Goal: Task Accomplishment & Management: Use online tool/utility

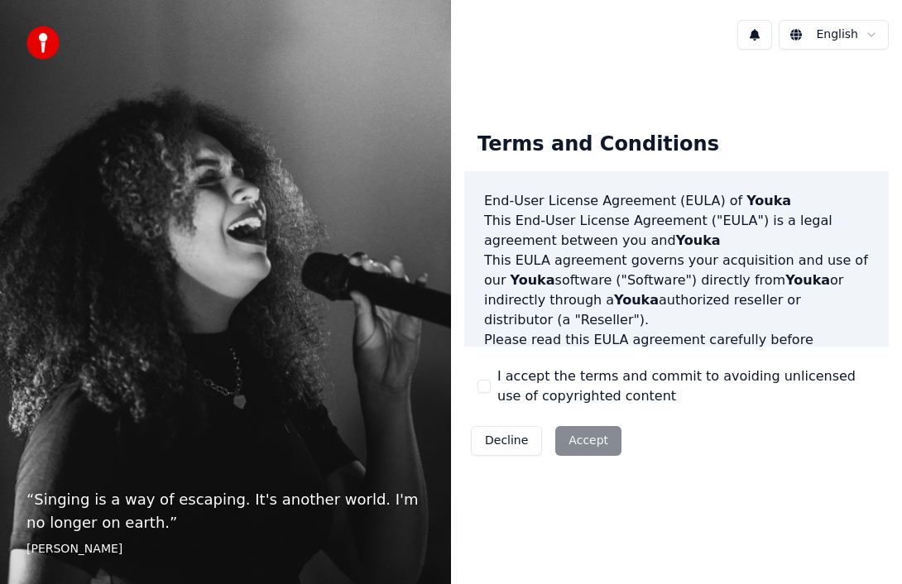
click at [482, 388] on button "I accept the terms and commit to avoiding unlicensed use of copyrighted content" at bounding box center [483, 386] width 13 height 13
click at [583, 434] on button "Accept" at bounding box center [588, 441] width 66 height 30
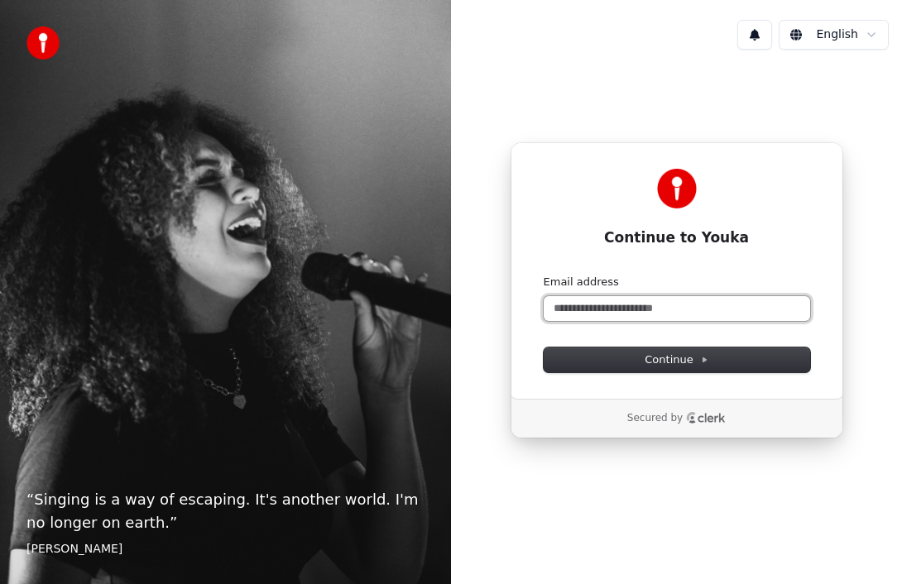
click at [710, 307] on input "Email address" at bounding box center [677, 308] width 266 height 25
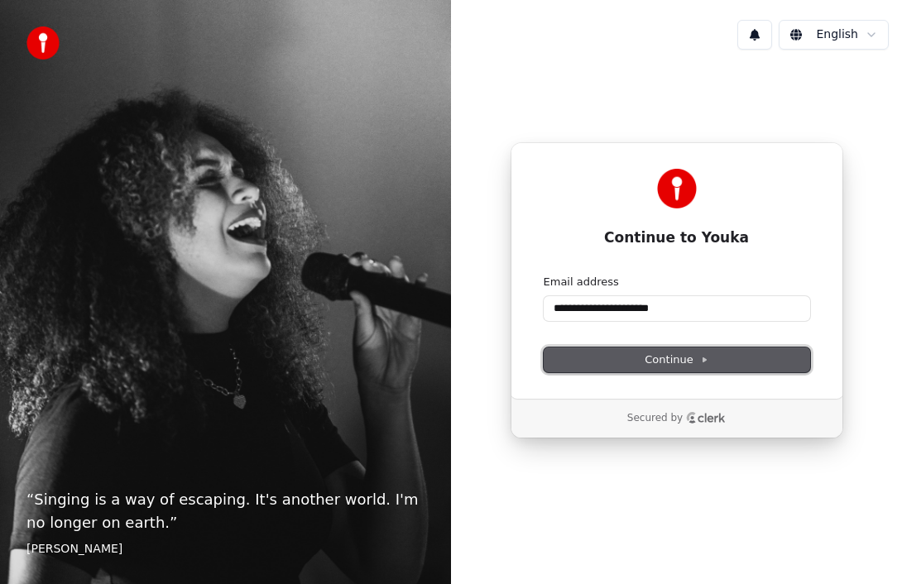
click at [758, 366] on button "Continue" at bounding box center [677, 359] width 266 height 25
type input "**********"
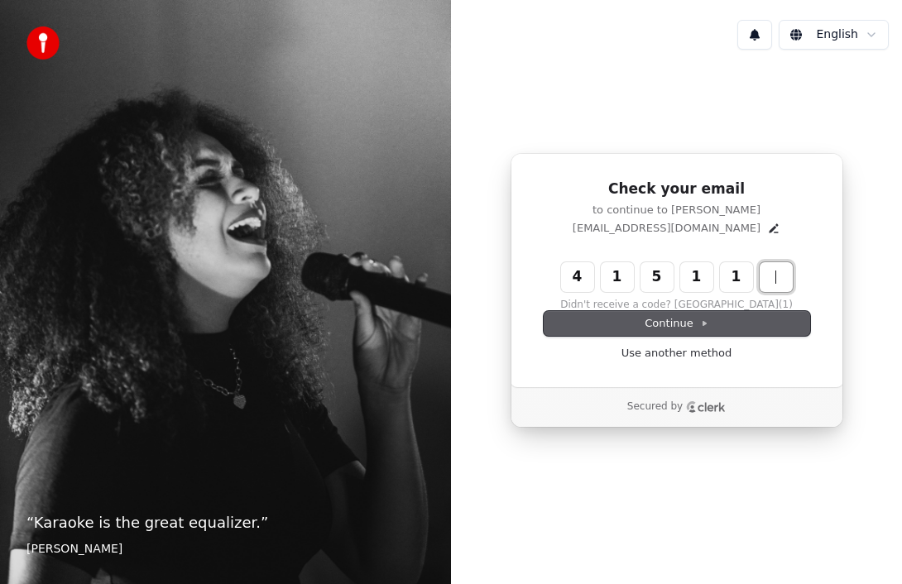
type input "******"
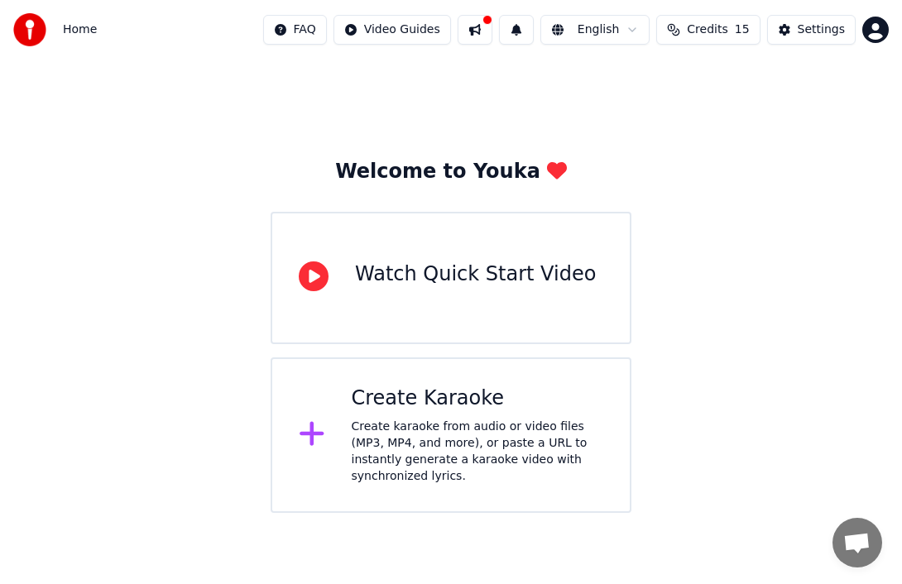
click at [371, 471] on div "Create karaoke from audio or video files (MP3, MP4, and more), or paste a URL t…" at bounding box center [478, 452] width 252 height 66
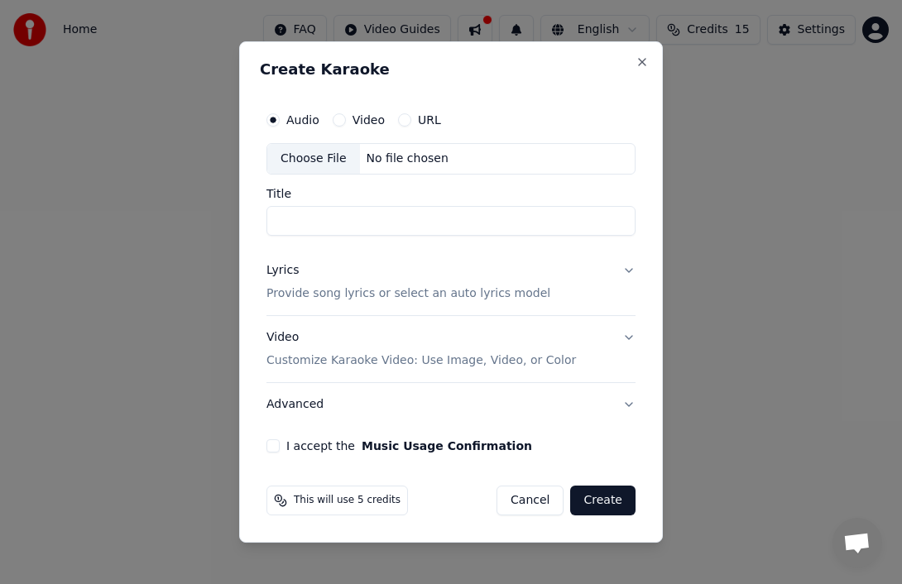
click at [328, 222] on input "Title" at bounding box center [450, 221] width 369 height 30
click at [414, 158] on div "No file chosen" at bounding box center [407, 159] width 95 height 17
click at [449, 232] on input "Title" at bounding box center [450, 221] width 369 height 30
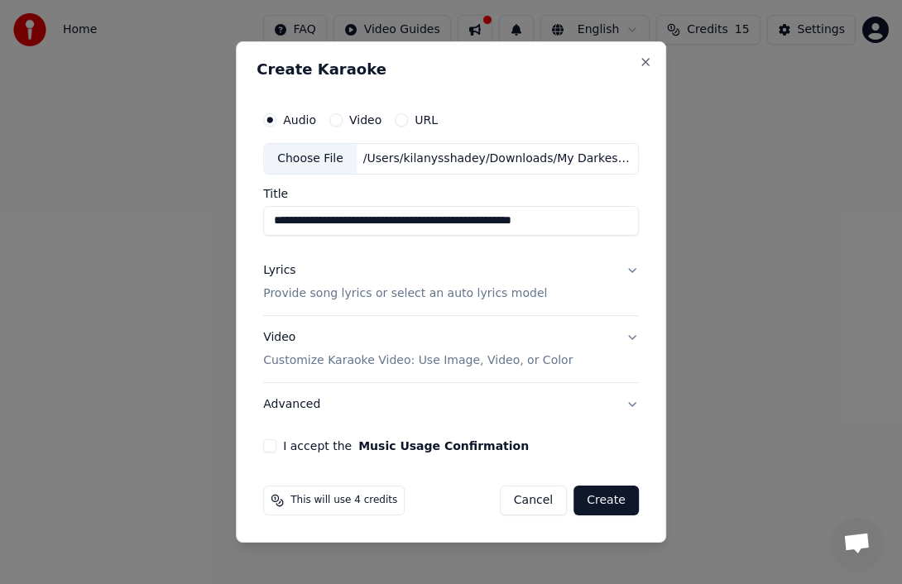
type input "**********"
click at [466, 284] on div "Lyrics Provide song lyrics or select an auto lyrics model" at bounding box center [405, 282] width 284 height 40
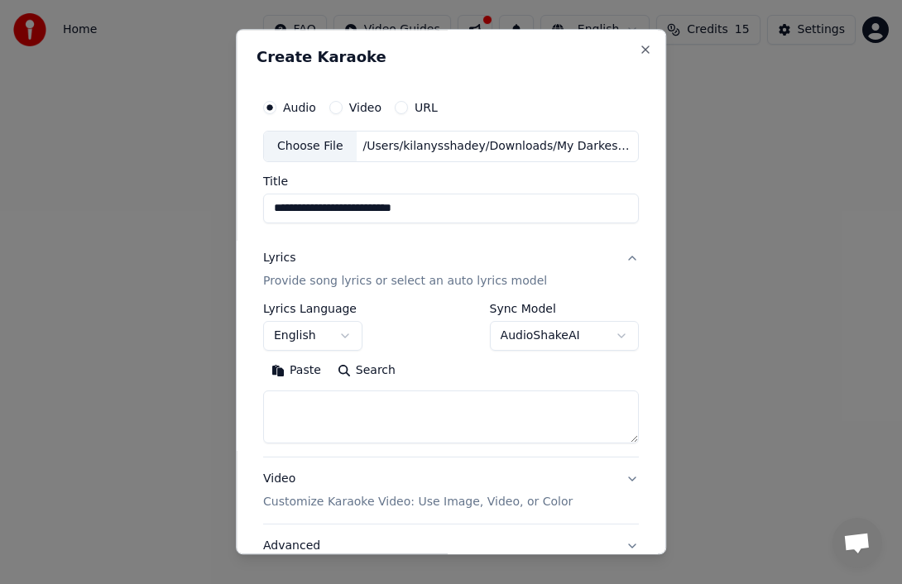
click at [327, 414] on textarea at bounding box center [451, 416] width 376 height 53
click at [328, 405] on textarea at bounding box center [451, 416] width 376 height 53
paste textarea "**********"
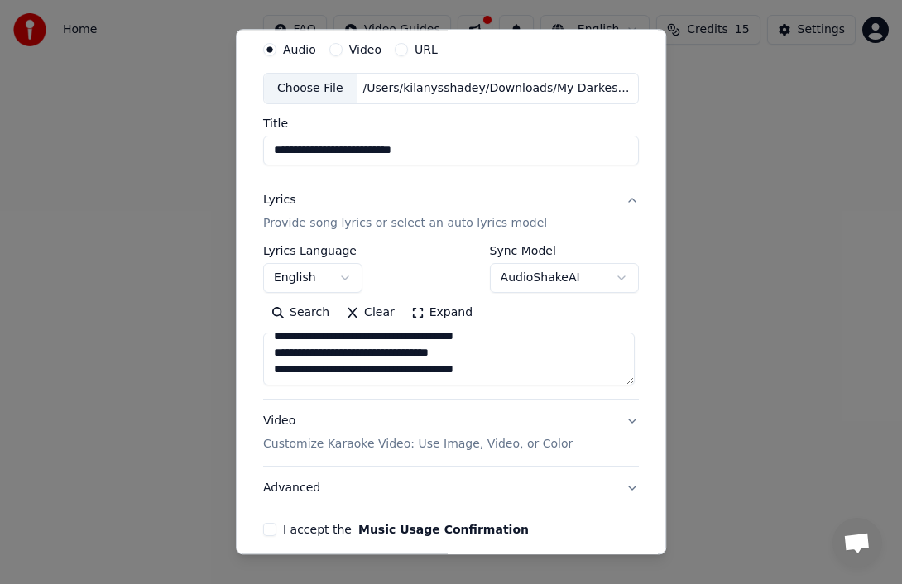
scroll to position [129, 0]
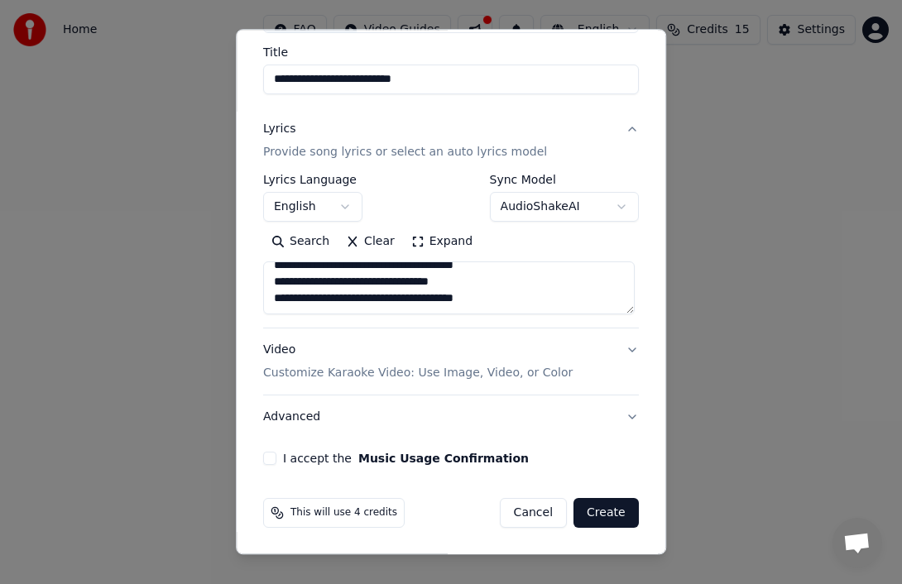
type textarea "**********"
click at [635, 347] on button "Video Customize Karaoke Video: Use Image, Video, or Color" at bounding box center [451, 361] width 376 height 66
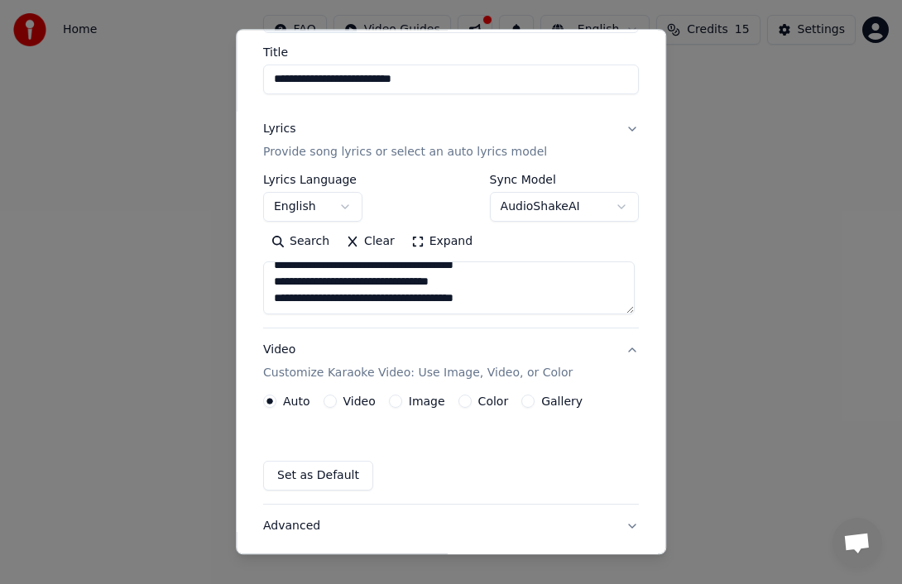
scroll to position [84, 0]
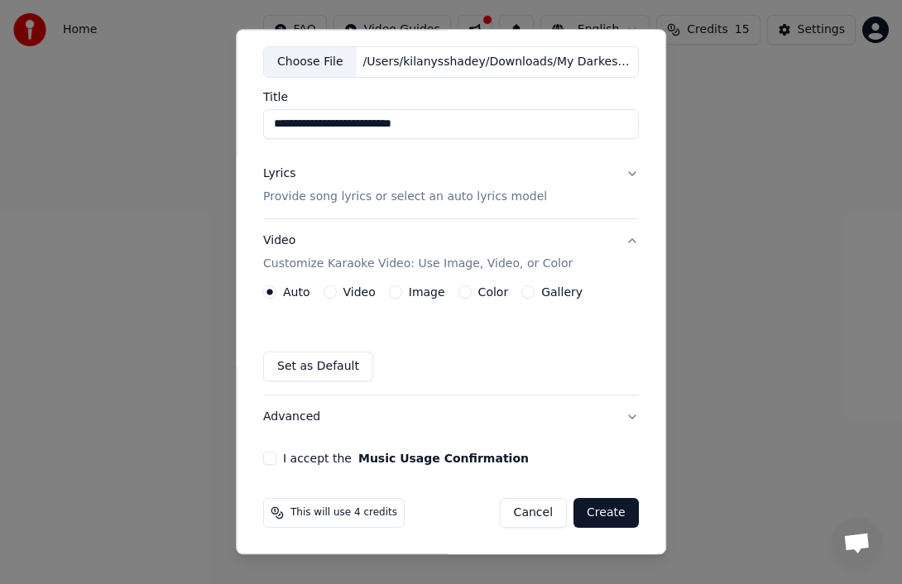
click at [400, 289] on button "Image" at bounding box center [395, 291] width 13 height 13
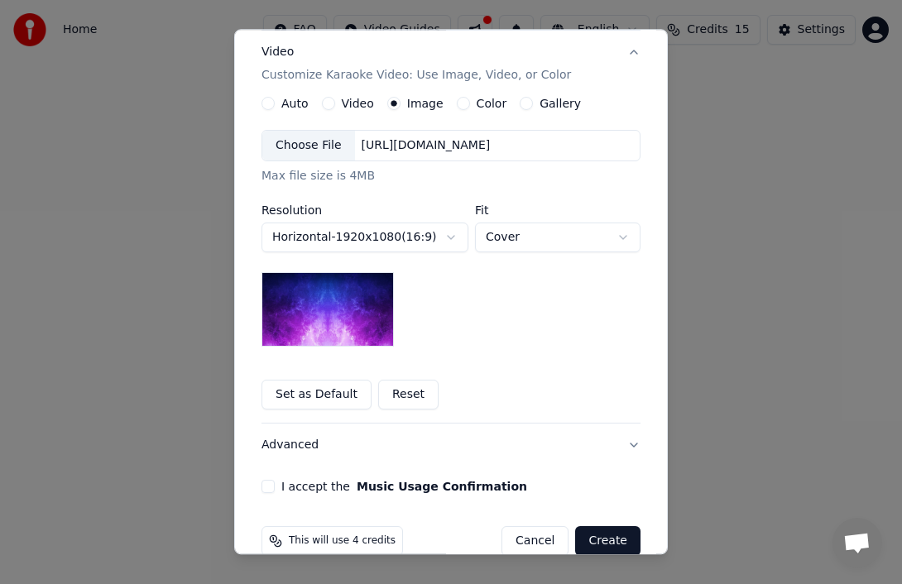
scroll to position [275, 0]
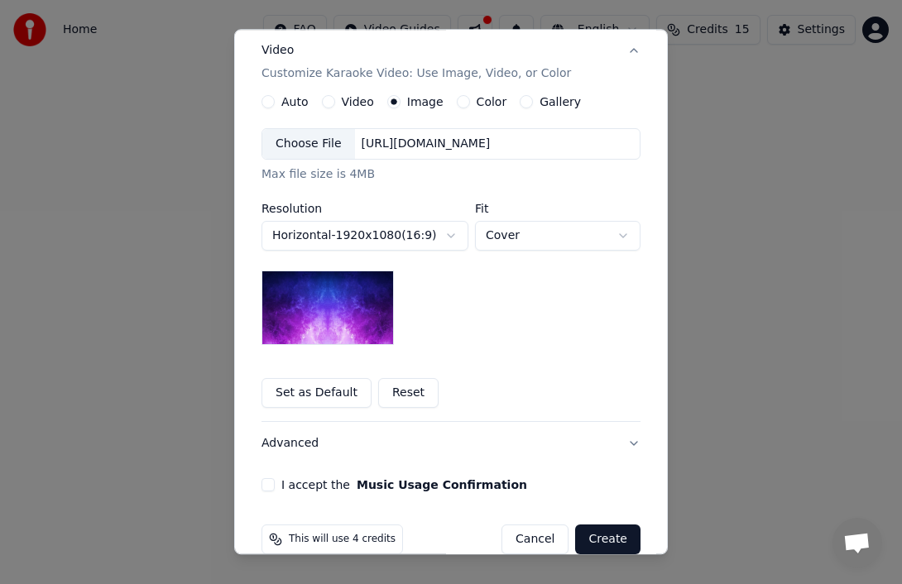
click at [430, 233] on body "**********" at bounding box center [451, 256] width 902 height 513
click at [539, 235] on body "**********" at bounding box center [451, 256] width 902 height 513
click at [542, 241] on body "**********" at bounding box center [451, 256] width 902 height 513
click at [477, 98] on label "Color" at bounding box center [492, 102] width 31 height 12
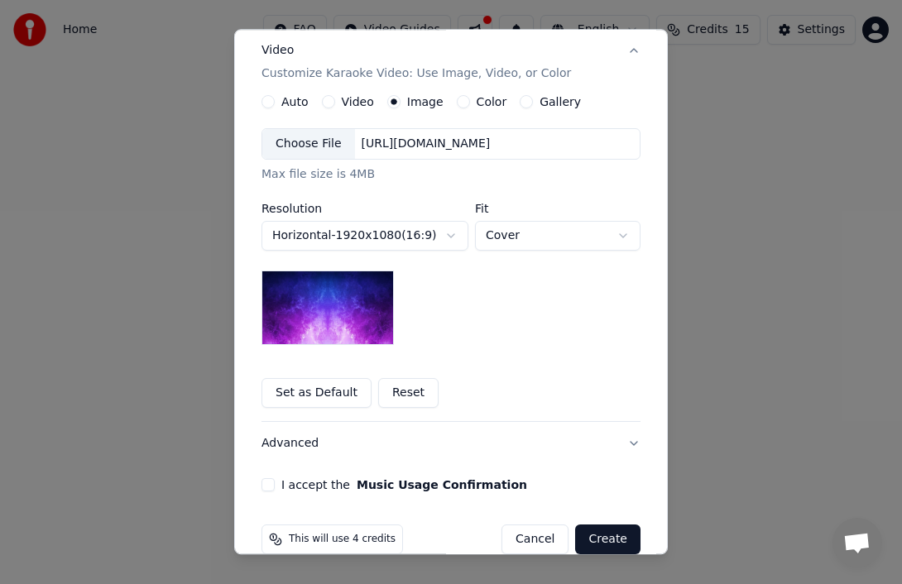
click at [470, 98] on button "Color" at bounding box center [463, 101] width 13 height 13
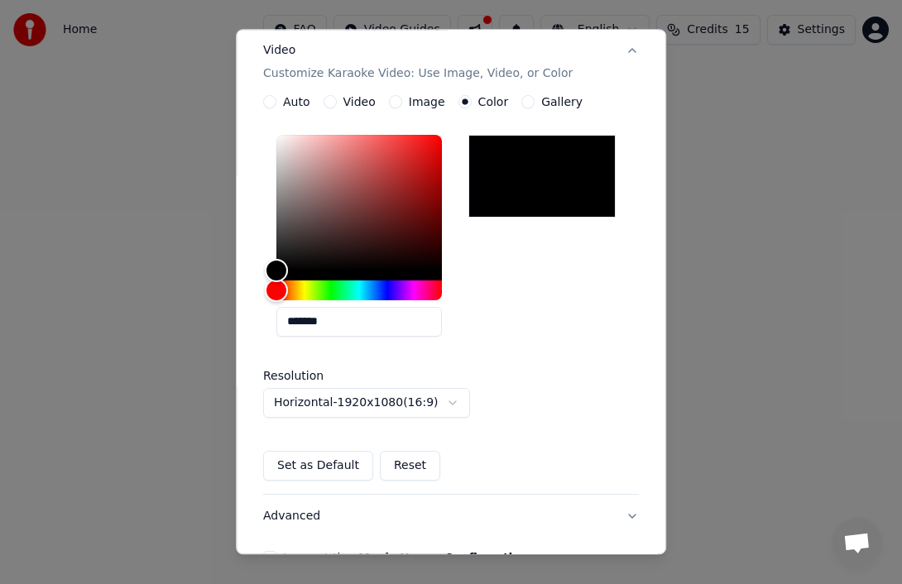
click at [405, 102] on div "Image" at bounding box center [417, 101] width 56 height 13
click at [397, 103] on button "Image" at bounding box center [395, 101] width 13 height 13
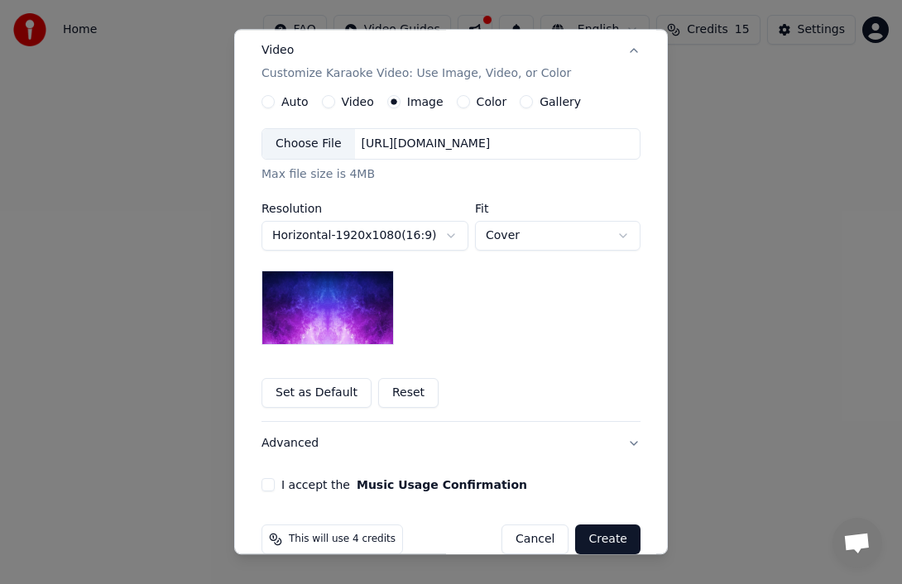
click at [488, 141] on div "https://imagedelivery.net/jkI57_JBx8hWPzcSI-uF5w/c7639807-3f76-4ea5-9112-66e75e…" at bounding box center [426, 144] width 142 height 17
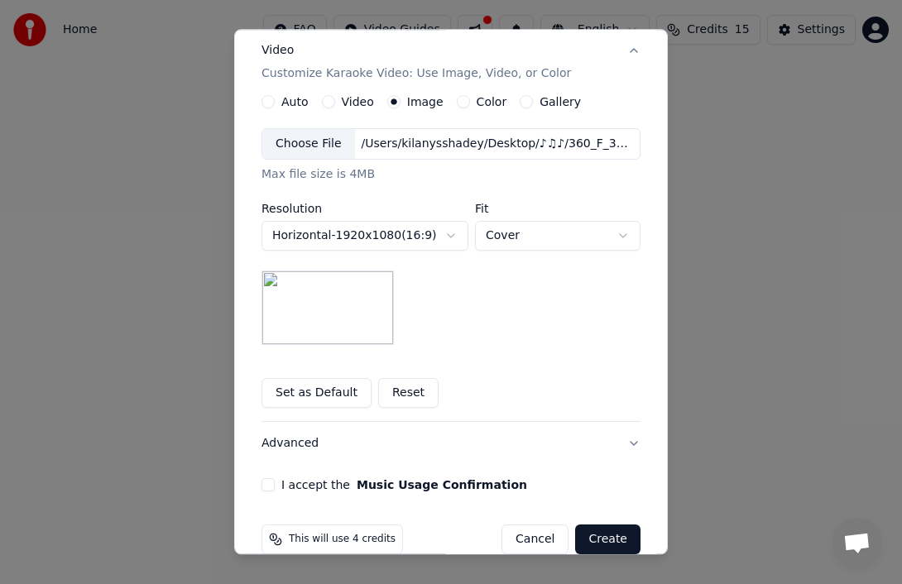
scroll to position [301, 0]
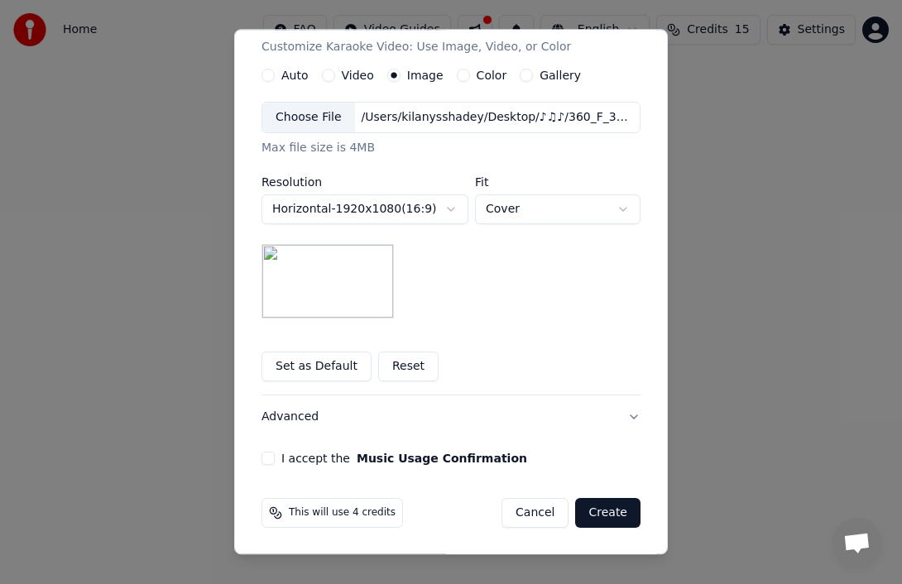
click at [272, 450] on div "**********" at bounding box center [451, 127] width 392 height 688
click at [640, 413] on button "Advanced" at bounding box center [450, 416] width 379 height 43
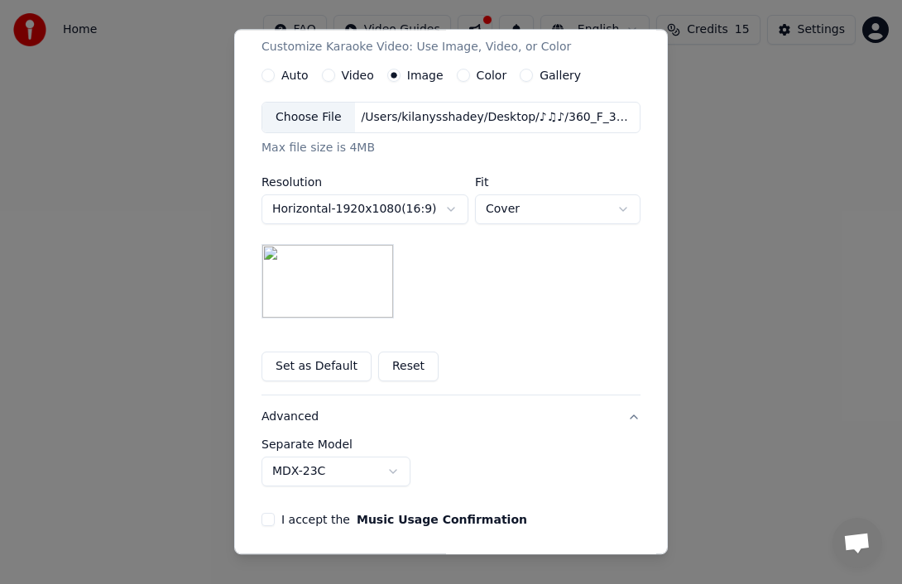
scroll to position [36, 0]
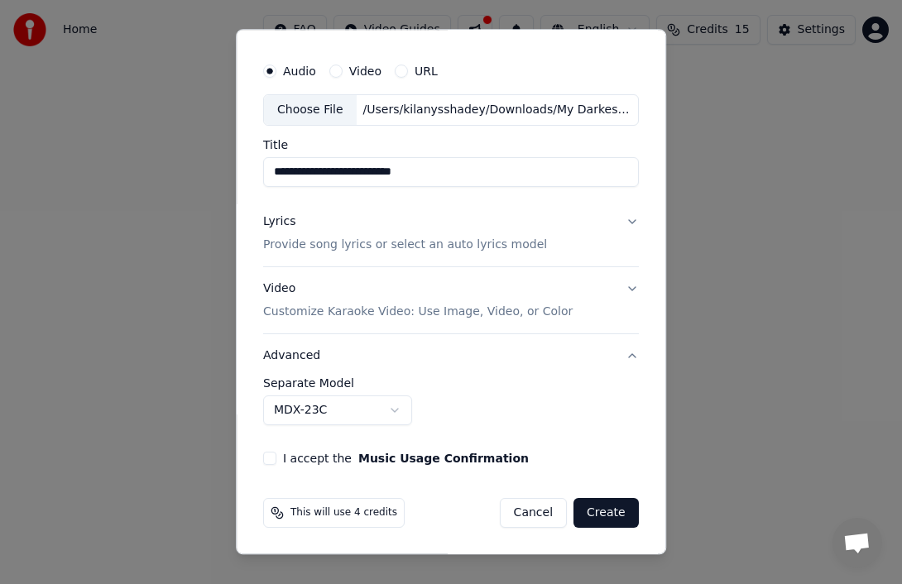
click at [268, 454] on button "I accept the Music Usage Confirmation" at bounding box center [269, 458] width 13 height 13
click at [625, 351] on button "Advanced" at bounding box center [451, 355] width 376 height 43
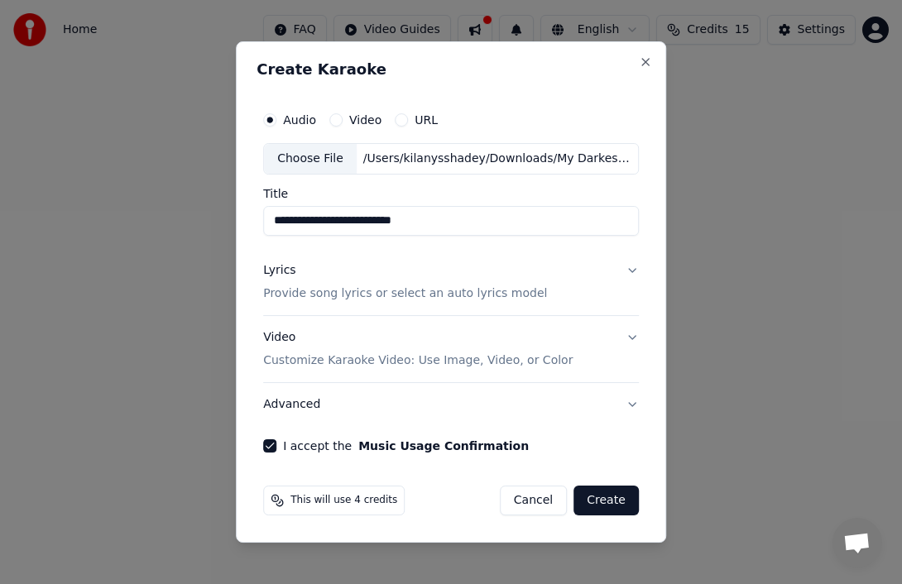
click at [627, 333] on button "Video Customize Karaoke Video: Use Image, Video, or Color" at bounding box center [451, 349] width 376 height 66
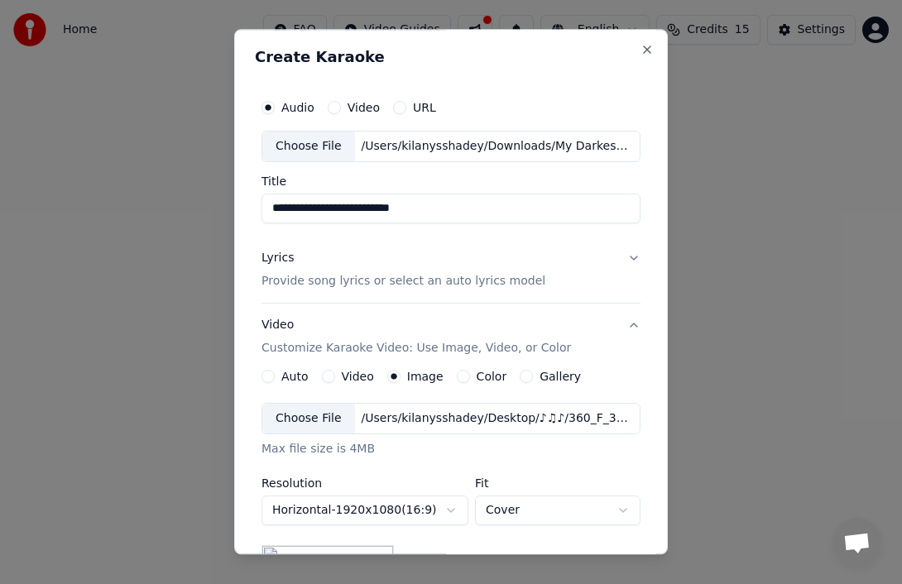
click at [632, 256] on button "Lyrics Provide song lyrics or select an auto lyrics model" at bounding box center [450, 270] width 379 height 66
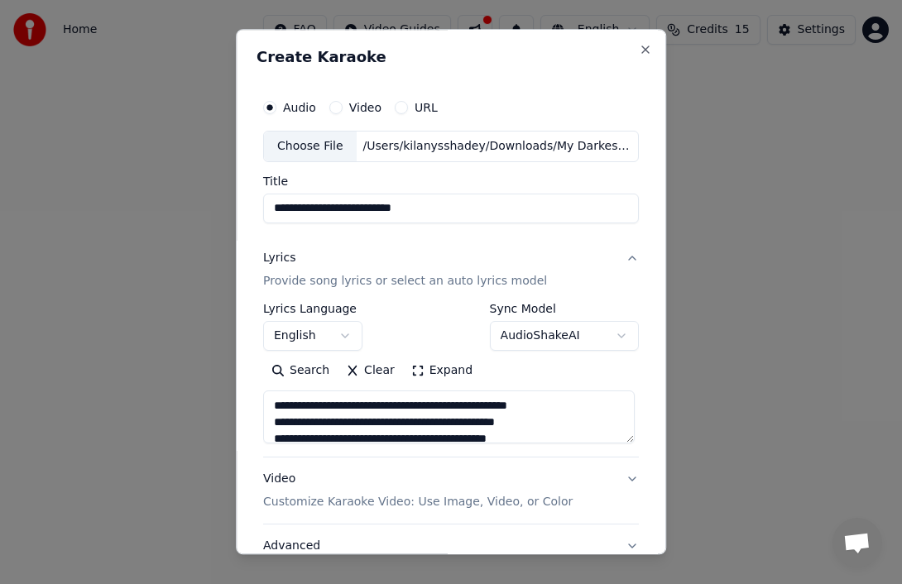
click at [558, 340] on body "**********" at bounding box center [451, 256] width 902 height 513
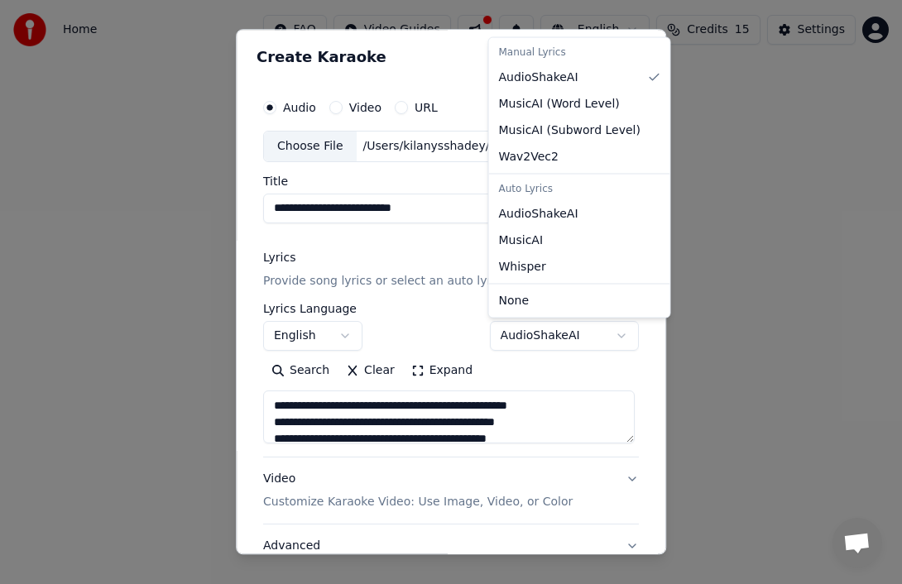
click at [558, 340] on body "**********" at bounding box center [451, 256] width 902 height 513
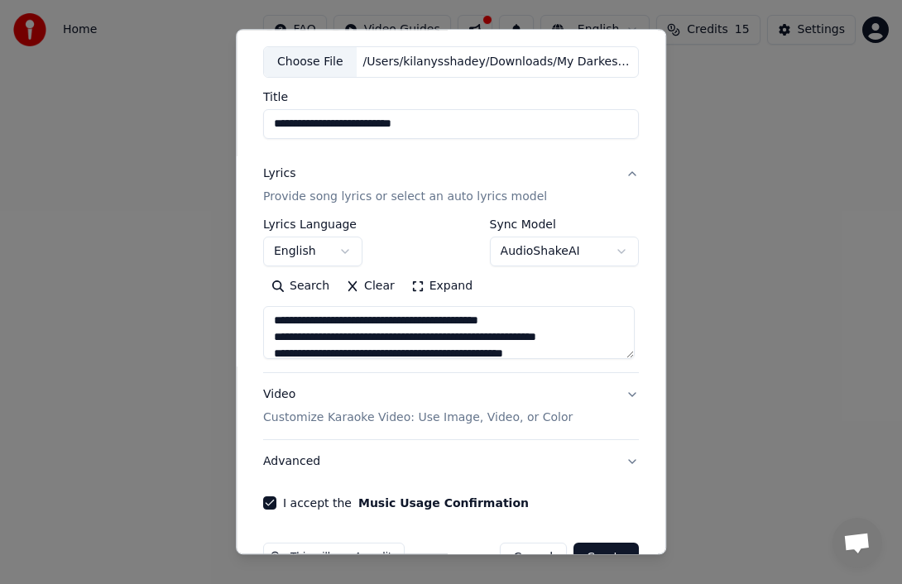
scroll to position [129, 0]
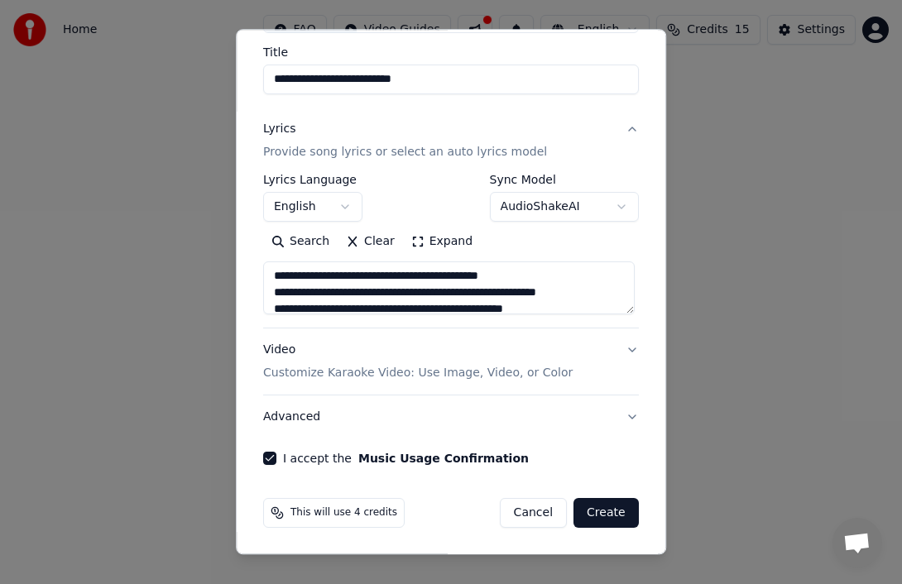
click at [616, 513] on button "Create" at bounding box center [605, 513] width 65 height 30
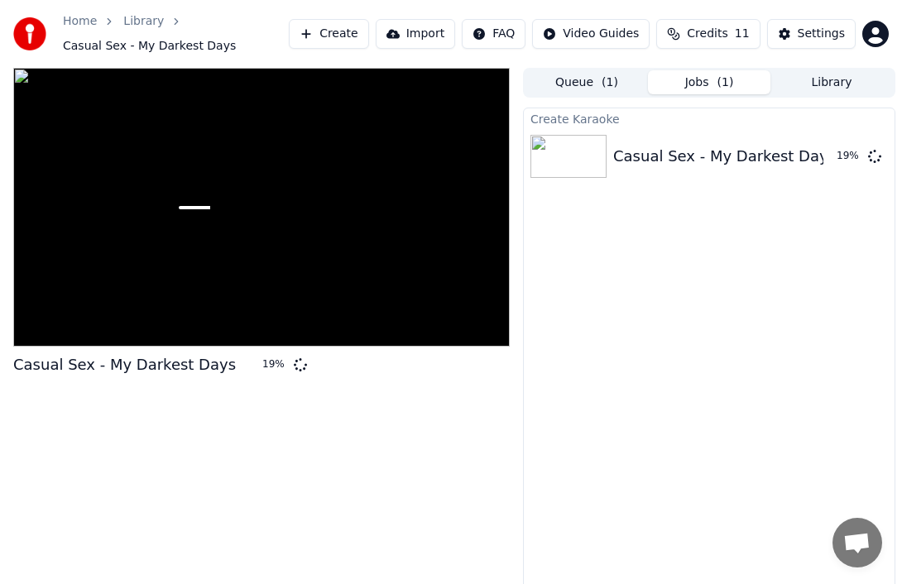
scroll to position [20, 0]
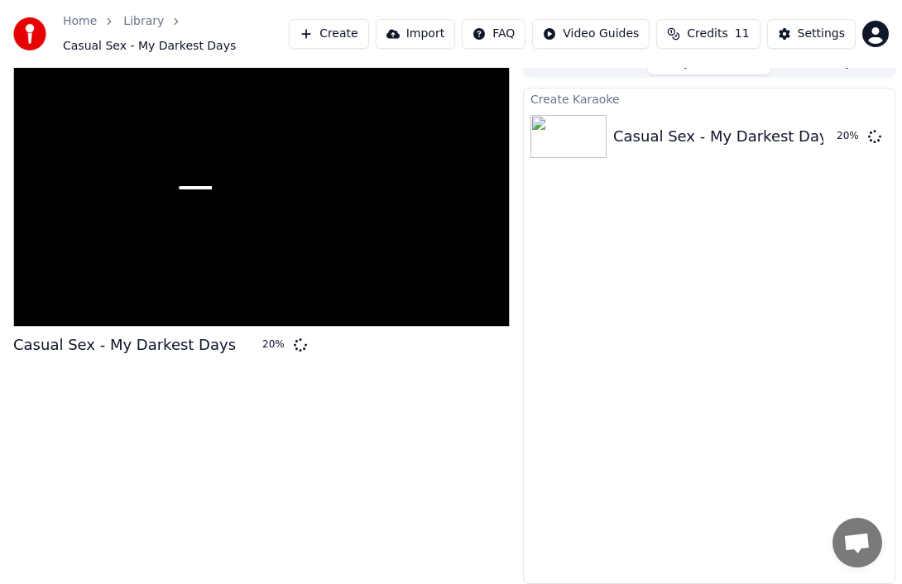
click at [494, 351] on div "Casual Sex - My Darkest Days 20 %" at bounding box center [261, 316] width 496 height 536
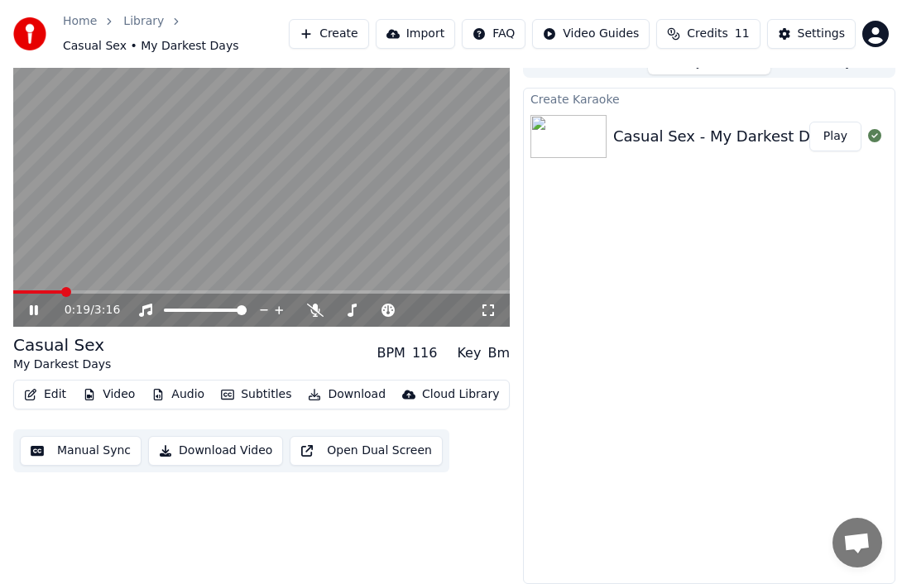
click at [257, 206] on video at bounding box center [261, 188] width 496 height 280
click at [13, 290] on span at bounding box center [18, 292] width 10 height 10
click at [36, 318] on div "0:00 / 3:16" at bounding box center [261, 310] width 483 height 17
click at [36, 304] on icon at bounding box center [45, 310] width 38 height 13
click at [31, 310] on icon at bounding box center [34, 310] width 8 height 10
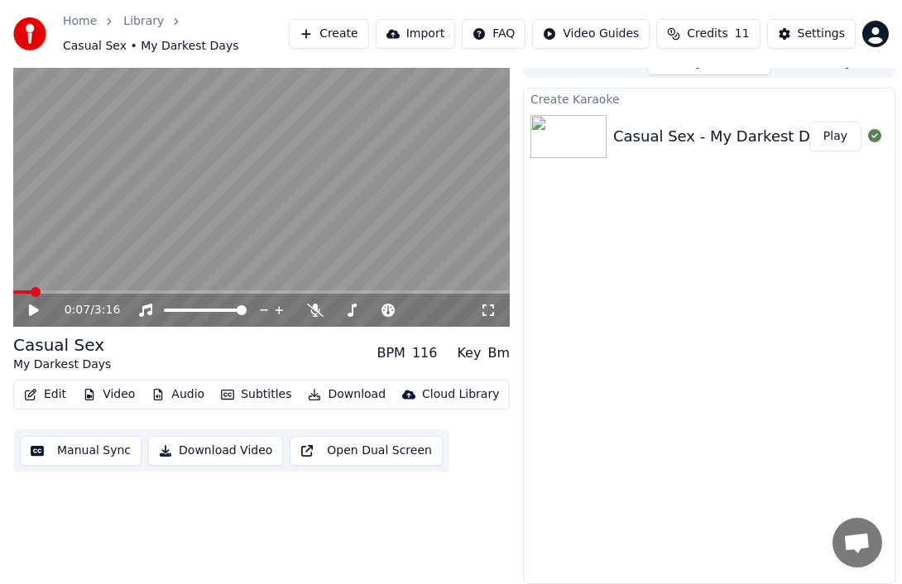
scroll to position [0, 0]
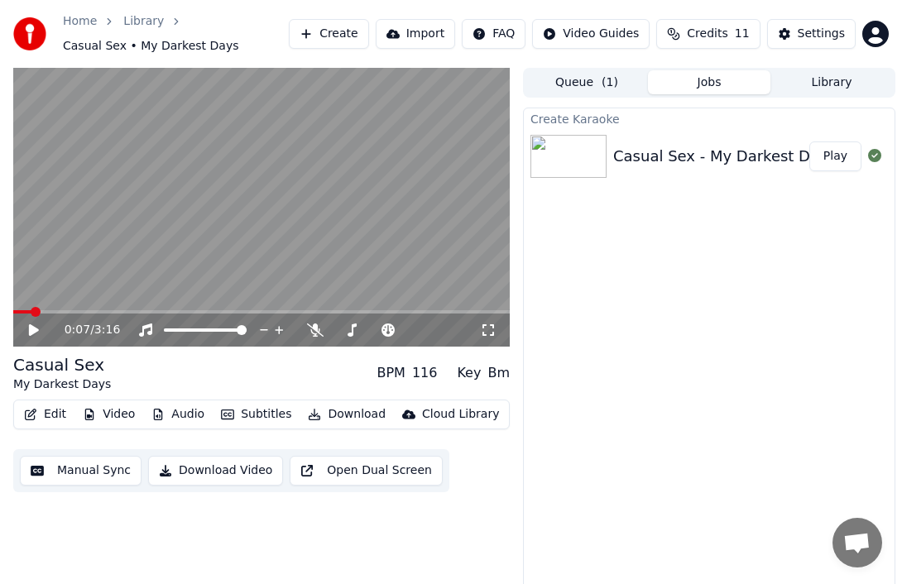
click at [32, 328] on icon at bounding box center [34, 330] width 10 height 12
click at [314, 329] on icon at bounding box center [308, 329] width 17 height 13
click at [28, 329] on icon at bounding box center [45, 329] width 38 height 13
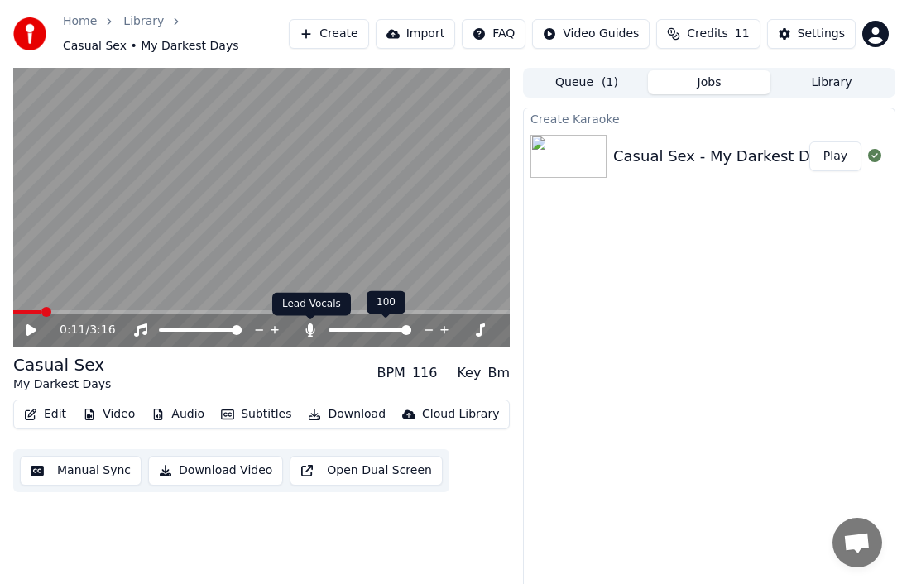
click at [311, 332] on icon at bounding box center [310, 329] width 9 height 13
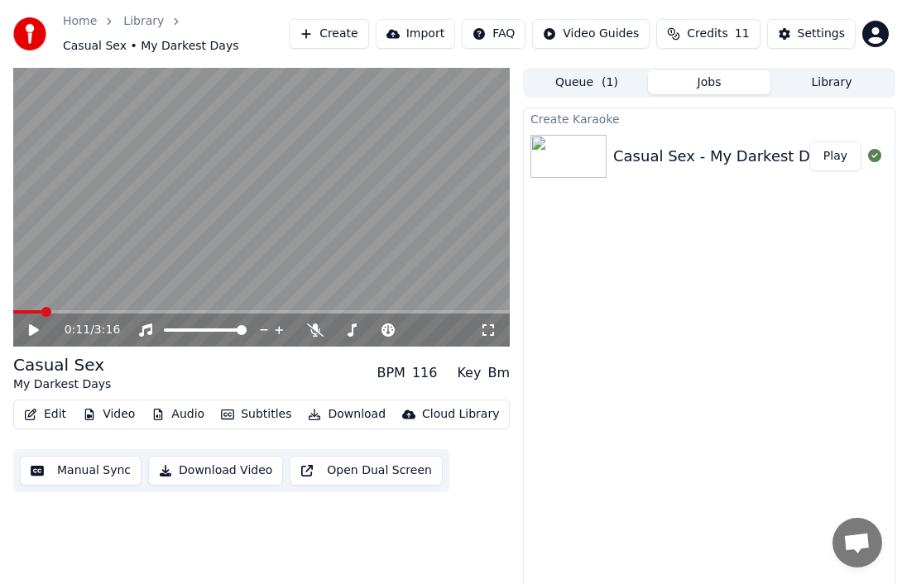
click at [257, 412] on button "Subtitles" at bounding box center [256, 414] width 84 height 23
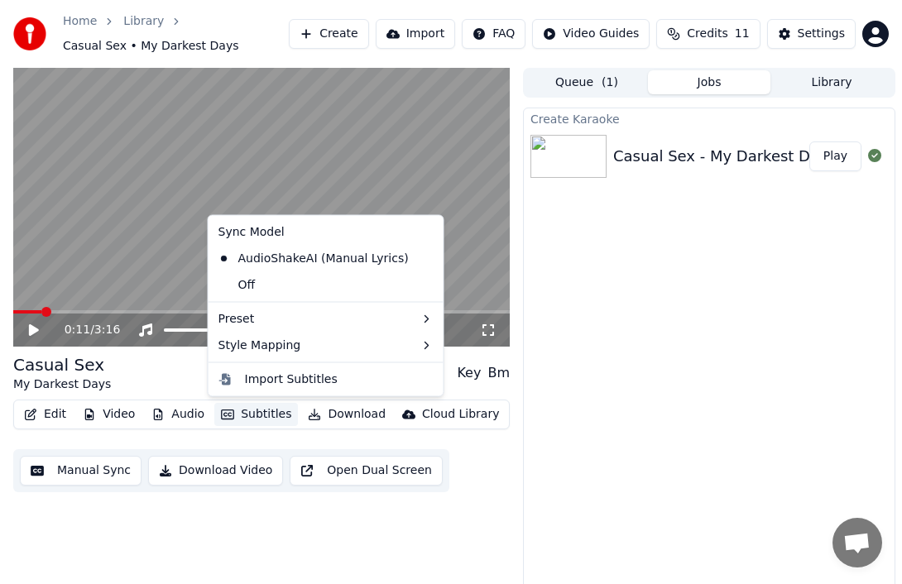
click at [257, 412] on button "Subtitles" at bounding box center [256, 414] width 84 height 23
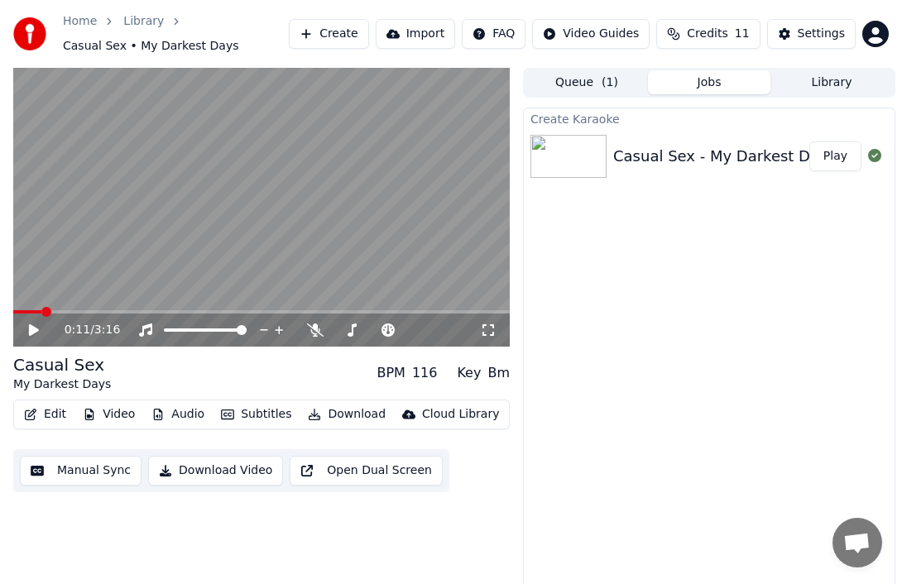
click at [33, 333] on icon at bounding box center [34, 330] width 10 height 12
click at [34, 330] on icon at bounding box center [45, 329] width 38 height 13
drag, startPoint x: 68, startPoint y: 305, endPoint x: 13, endPoint y: 305, distance: 54.6
click at [13, 305] on video at bounding box center [261, 208] width 496 height 280
click at [35, 328] on icon at bounding box center [34, 330] width 8 height 10
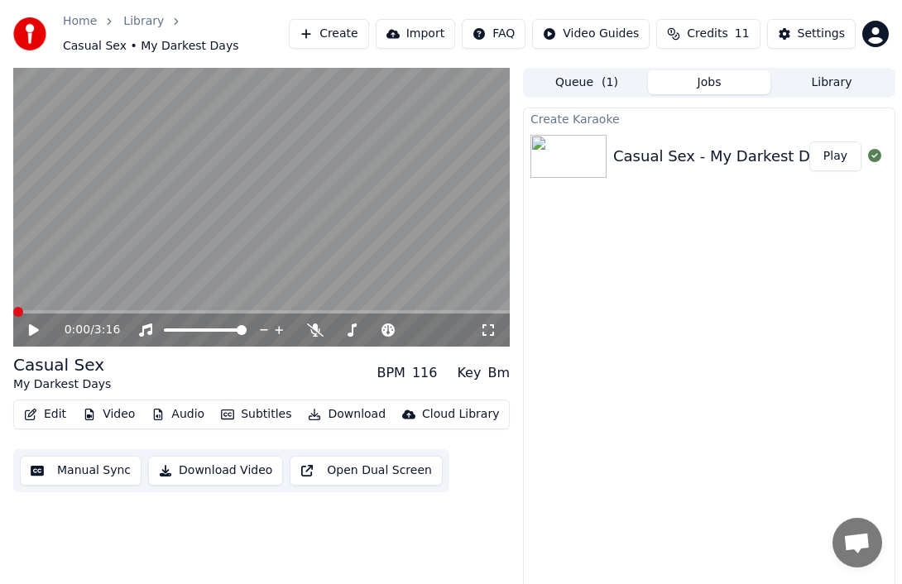
click at [13, 308] on span at bounding box center [18, 312] width 10 height 10
click at [33, 330] on icon at bounding box center [34, 330] width 10 height 12
click at [34, 327] on icon at bounding box center [45, 329] width 38 height 13
click at [239, 470] on button "Download Video" at bounding box center [215, 471] width 135 height 30
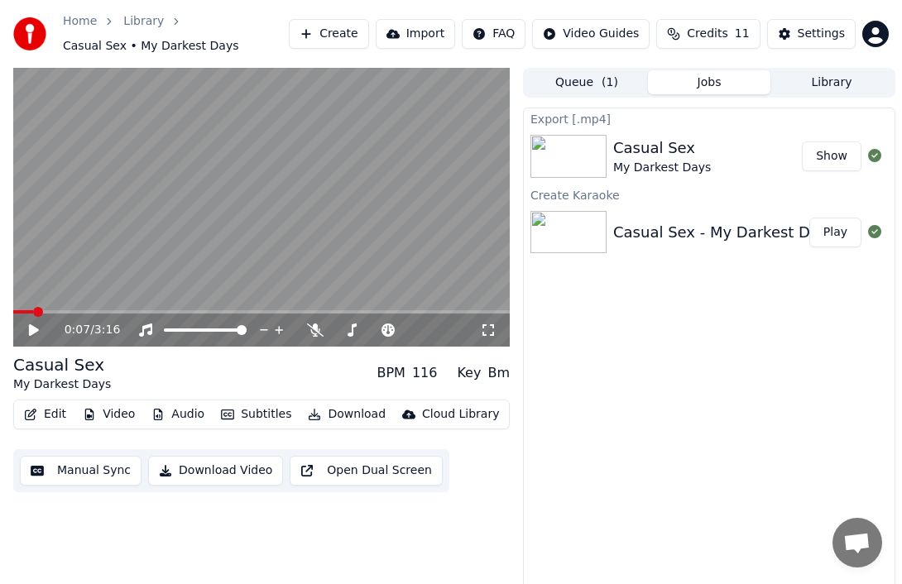
click at [834, 156] on button "Show" at bounding box center [832, 156] width 60 height 30
click at [336, 28] on button "Create" at bounding box center [329, 34] width 80 height 30
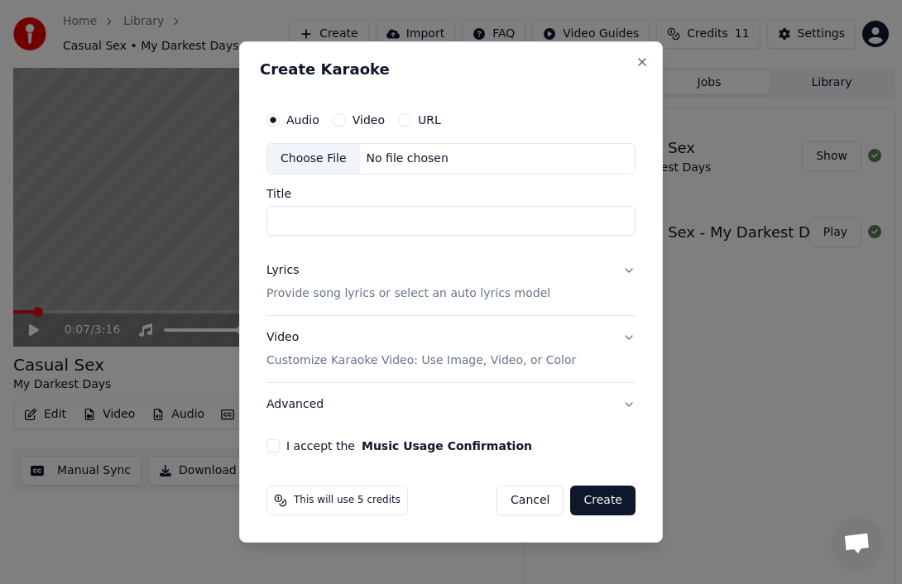
click at [400, 165] on div "No file chosen" at bounding box center [407, 159] width 95 height 17
click at [337, 225] on input "Title" at bounding box center [450, 221] width 369 height 30
type input "**********"
click at [568, 289] on button "Lyrics Provide song lyrics or select an auto lyrics model" at bounding box center [450, 282] width 369 height 66
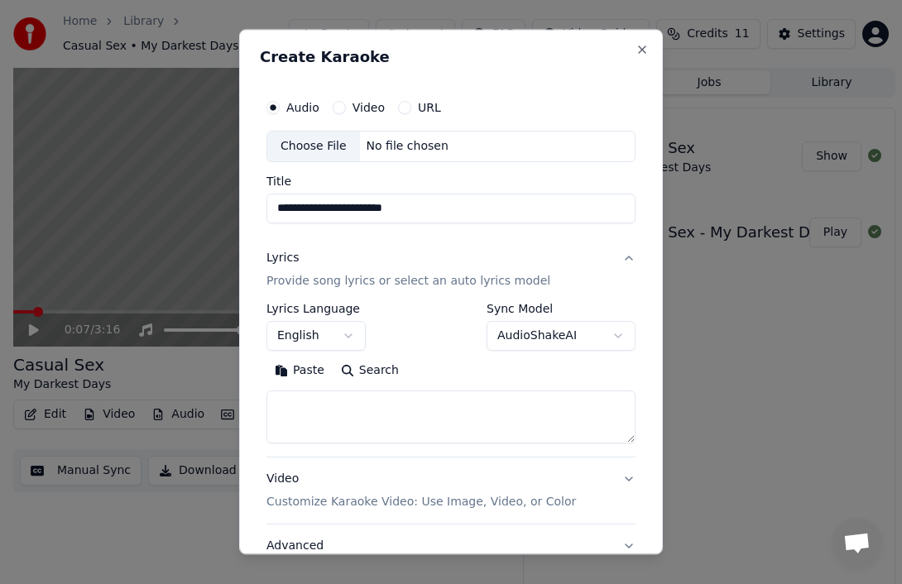
click at [297, 405] on textarea at bounding box center [450, 416] width 369 height 53
paste textarea "**********"
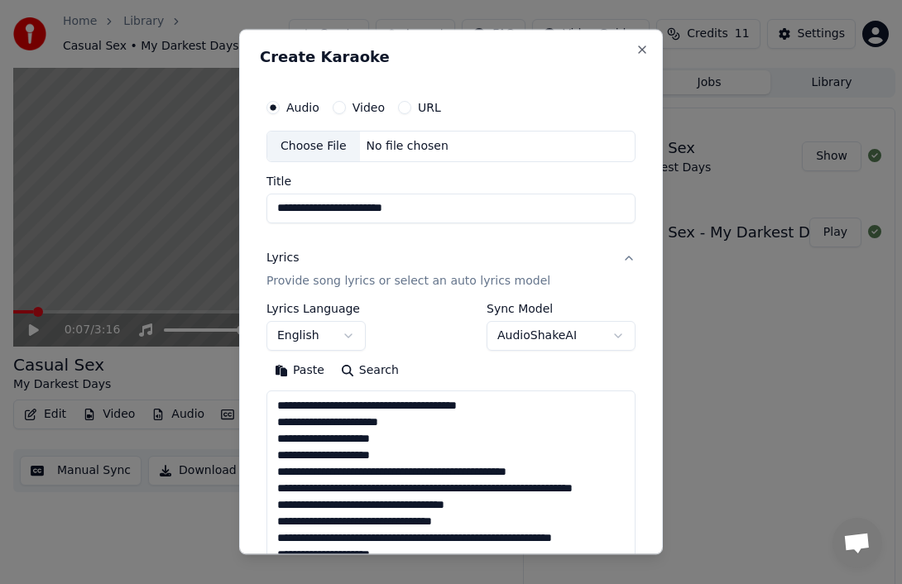
scroll to position [697, 0]
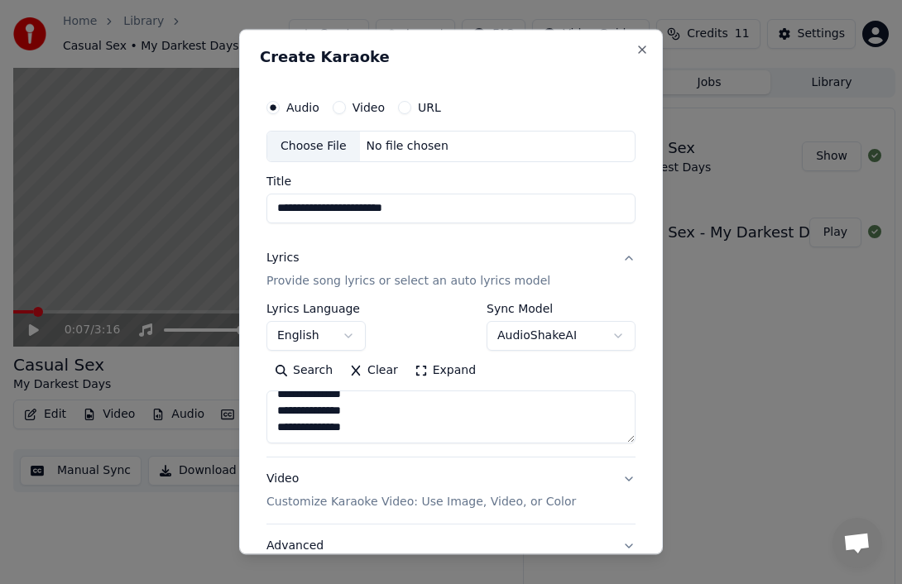
type textarea "**********"
click at [427, 303] on div "**********" at bounding box center [450, 327] width 369 height 48
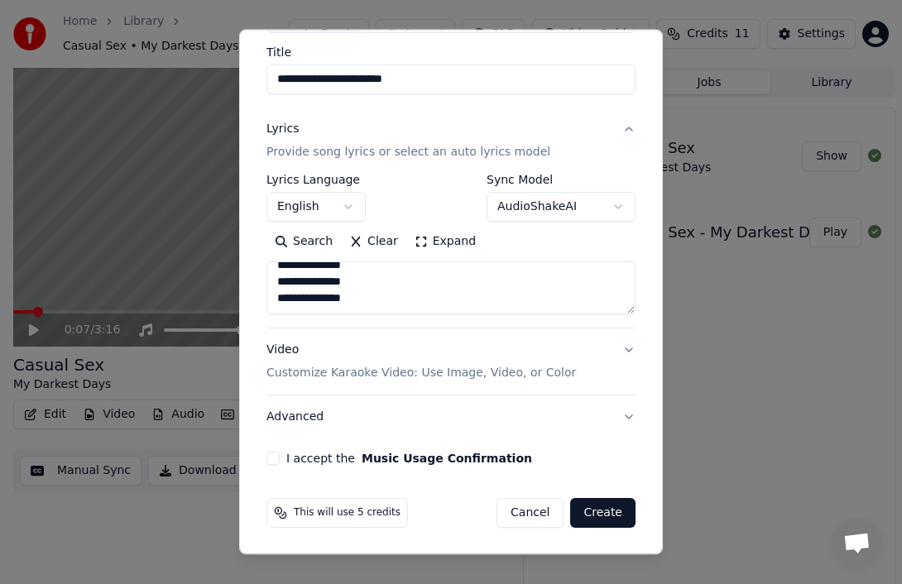
click at [624, 344] on button "Video Customize Karaoke Video: Use Image, Video, or Color" at bounding box center [450, 361] width 369 height 66
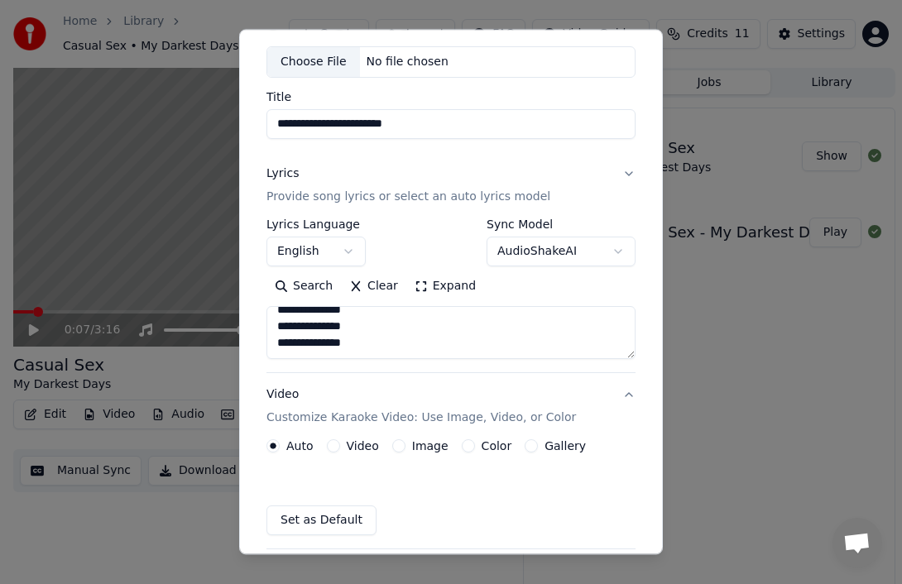
scroll to position [84, 0]
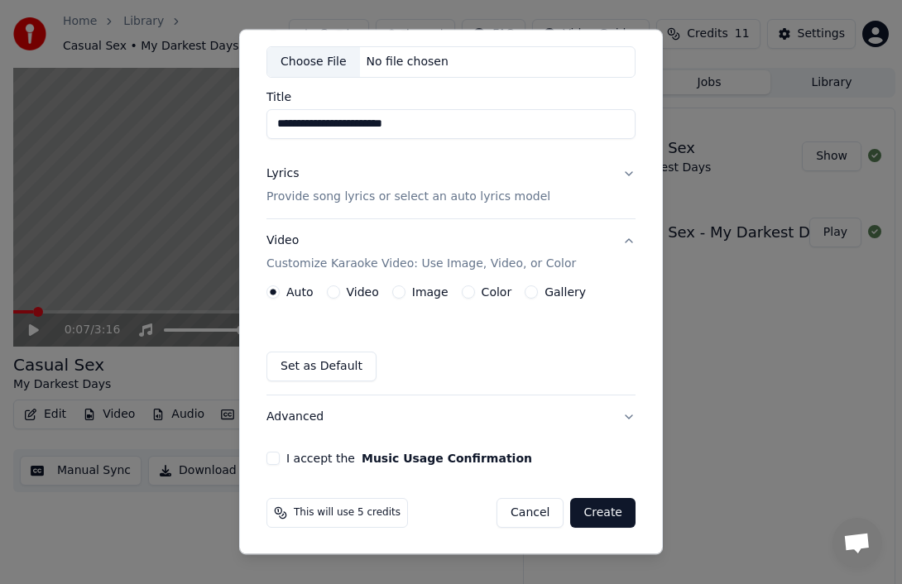
click at [397, 290] on button "Image" at bounding box center [398, 291] width 13 height 13
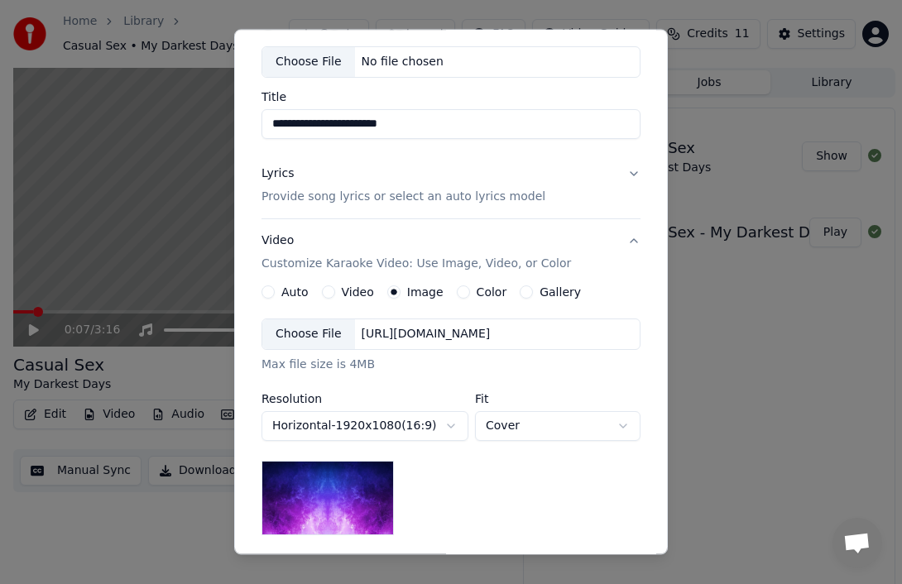
click at [481, 338] on div "https://imagedelivery.net/jkI57_JBx8hWPzcSI-uF5w/c7639807-3f76-4ea5-9112-66e75e…" at bounding box center [426, 334] width 142 height 17
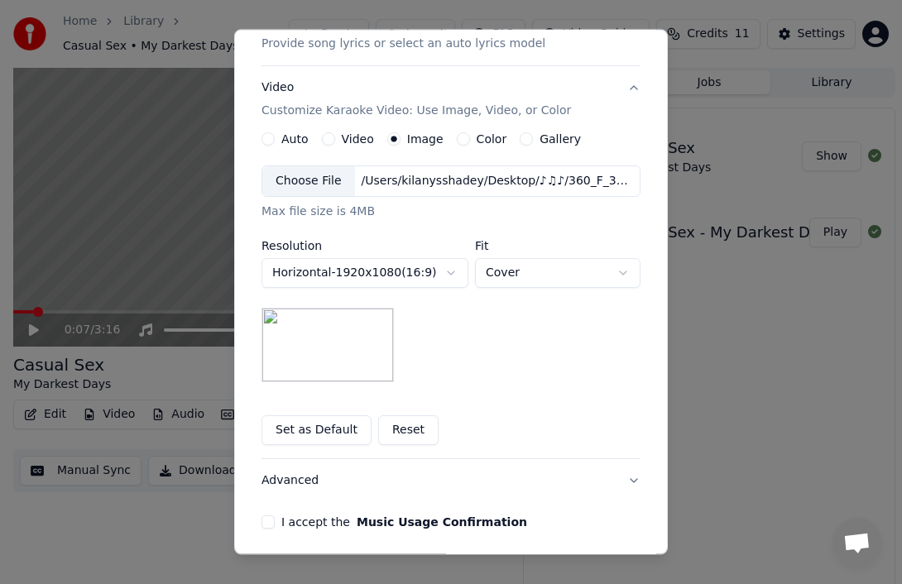
scroll to position [301, 0]
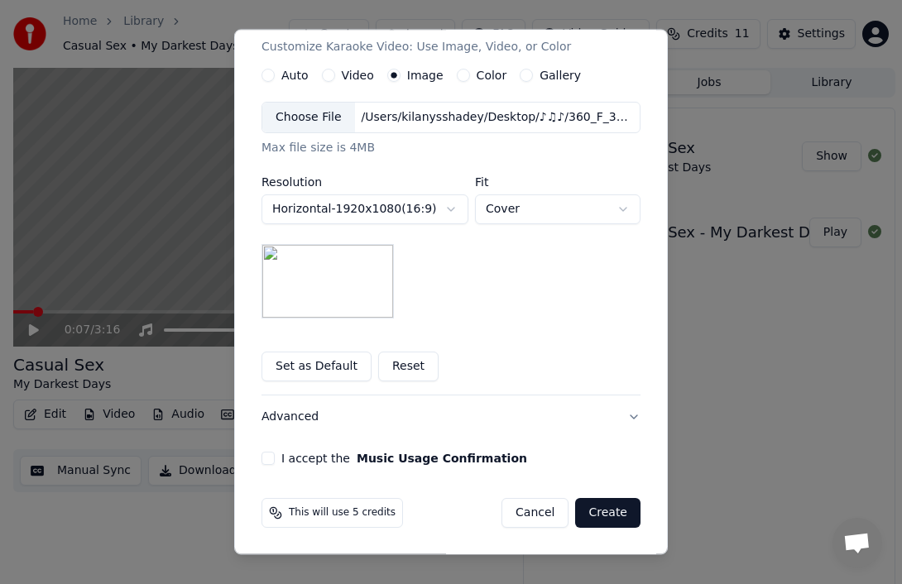
click at [270, 461] on button "I accept the Music Usage Confirmation" at bounding box center [267, 458] width 13 height 13
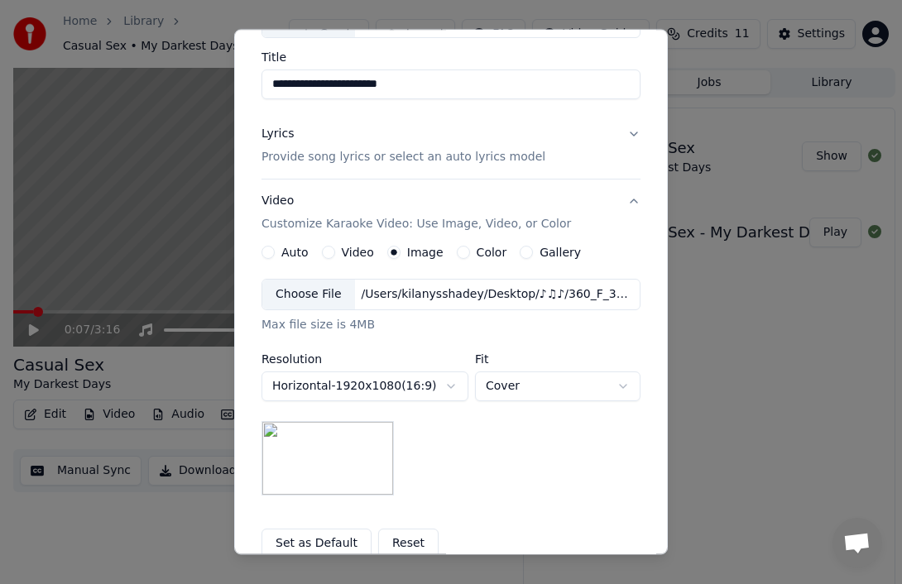
scroll to position [0, 0]
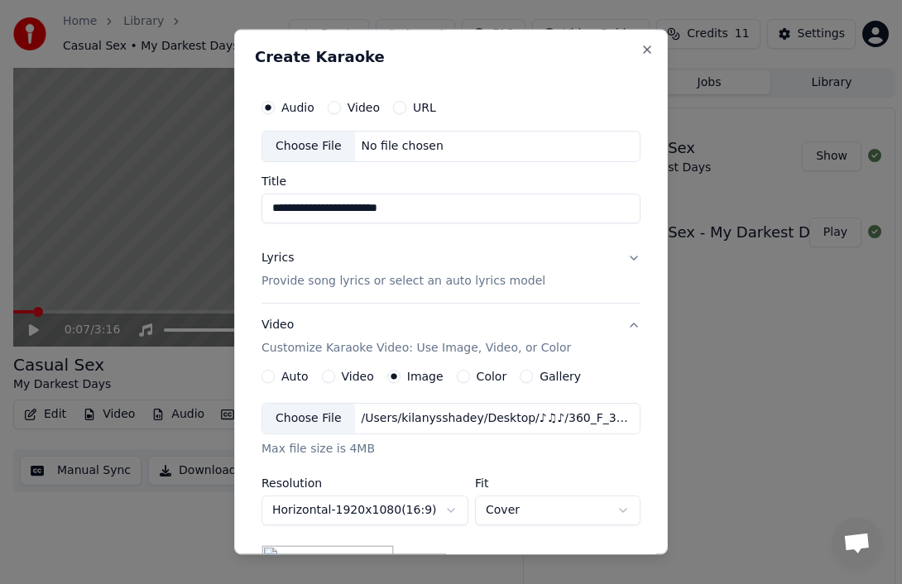
click at [390, 154] on div "No file chosen" at bounding box center [402, 146] width 95 height 17
type input "**********"
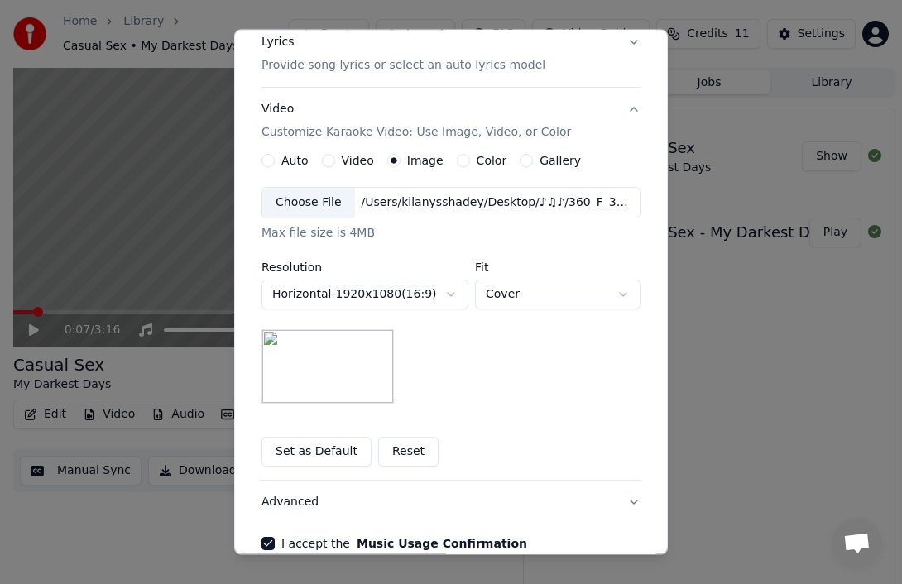
scroll to position [301, 0]
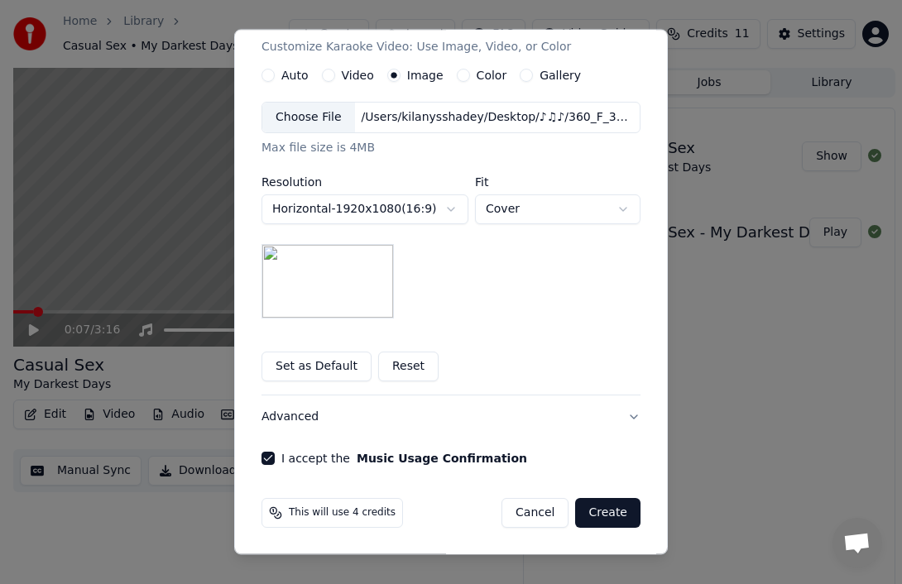
click at [604, 511] on button "Create" at bounding box center [607, 513] width 65 height 30
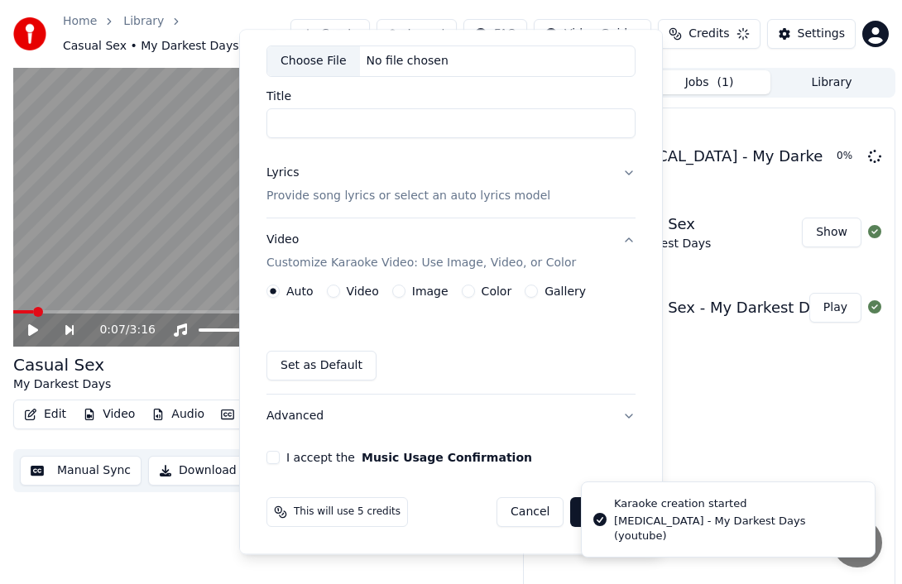
scroll to position [0, 0]
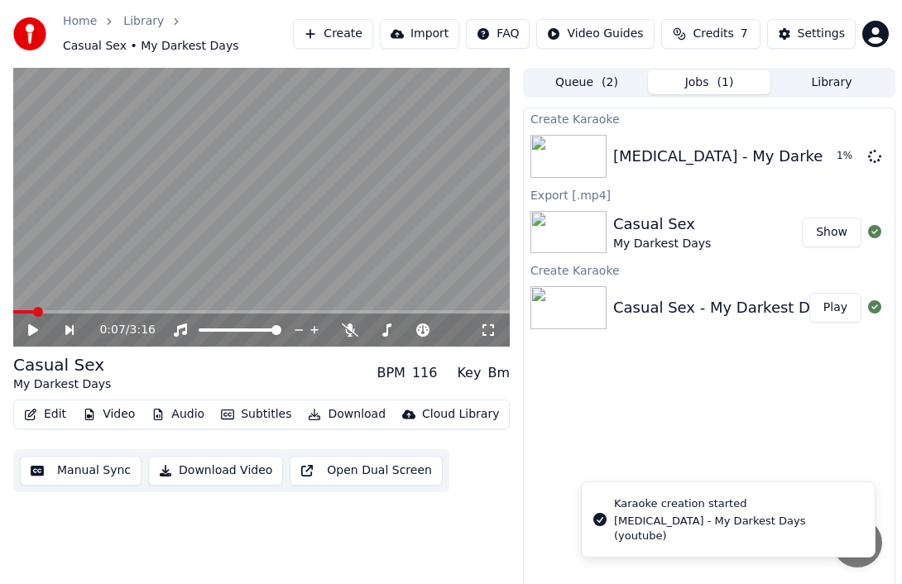
click at [715, 435] on div "Create Karaoke Stutter - My Darkest Days (youtube) 1 % Export [.mp4] Casual Sex…" at bounding box center [709, 356] width 372 height 496
click at [645, 155] on div "Stutter - My Darkest Days (youtube)" at bounding box center [784, 156] width 343 height 23
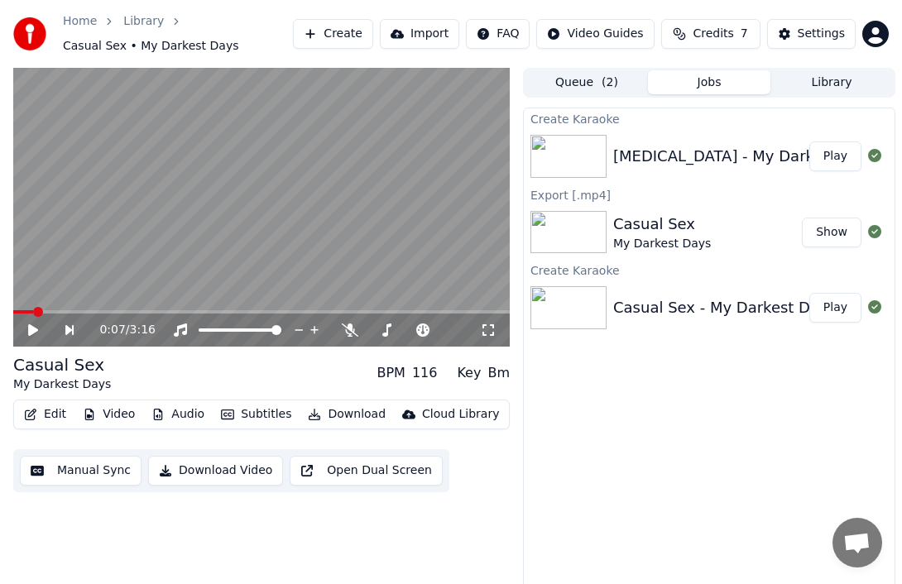
click at [744, 164] on div "Stutter - My Darkest Days (youtube)" at bounding box center [784, 156] width 343 height 23
click at [834, 160] on button "Play" at bounding box center [835, 156] width 52 height 30
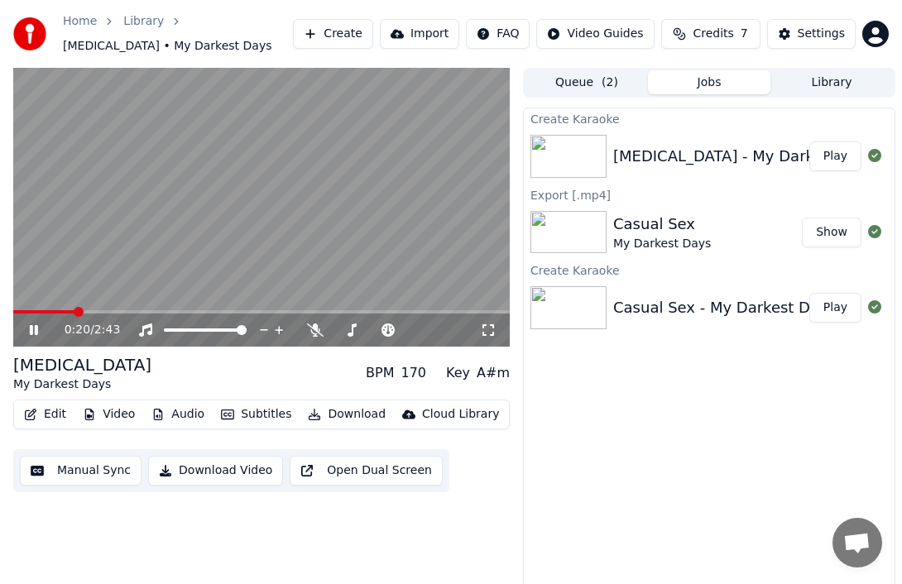
click at [49, 416] on button "Edit" at bounding box center [44, 414] width 55 height 23
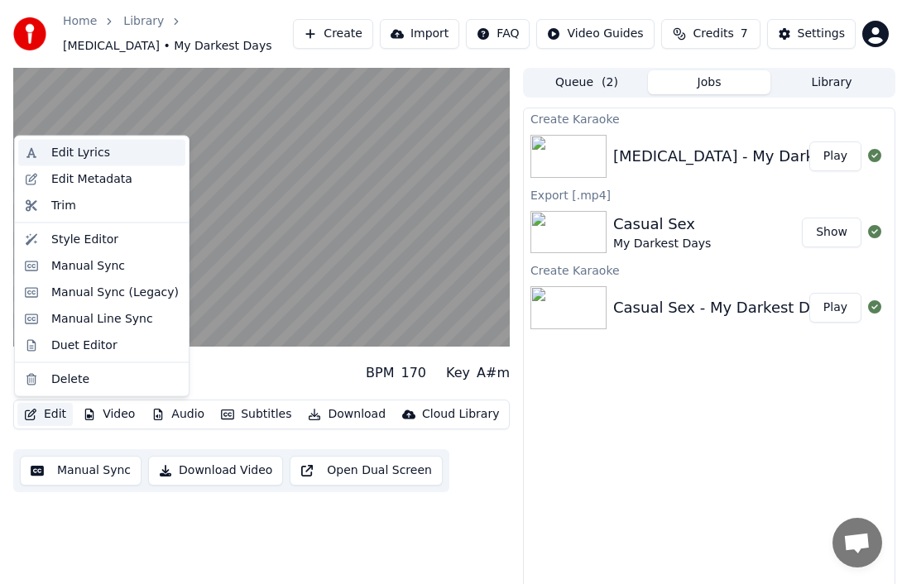
click at [132, 156] on div "Edit Lyrics" at bounding box center [114, 153] width 127 height 17
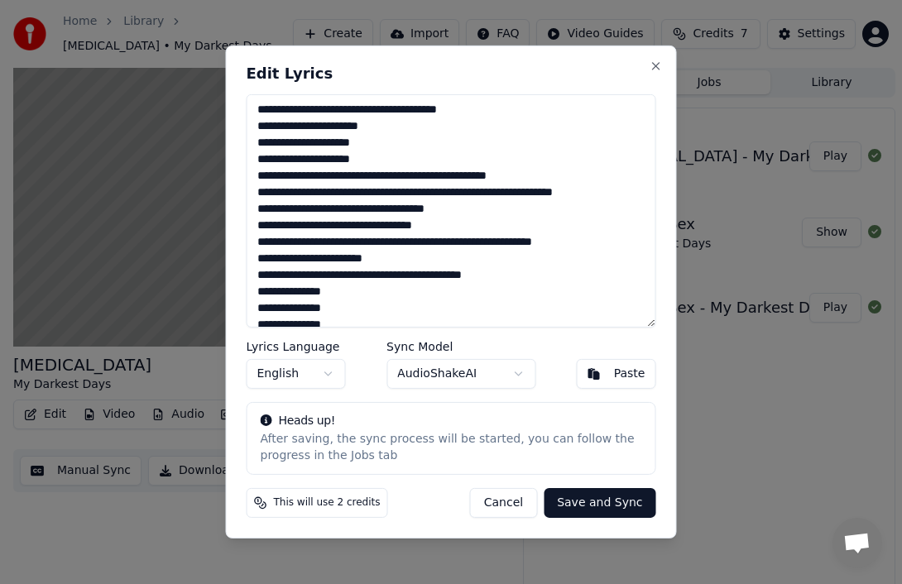
click at [400, 144] on textarea at bounding box center [452, 210] width 410 height 233
click at [396, 143] on textarea at bounding box center [452, 210] width 410 height 233
paste textarea "**********"
click at [406, 157] on textarea at bounding box center [452, 210] width 410 height 233
paste textarea "**********"
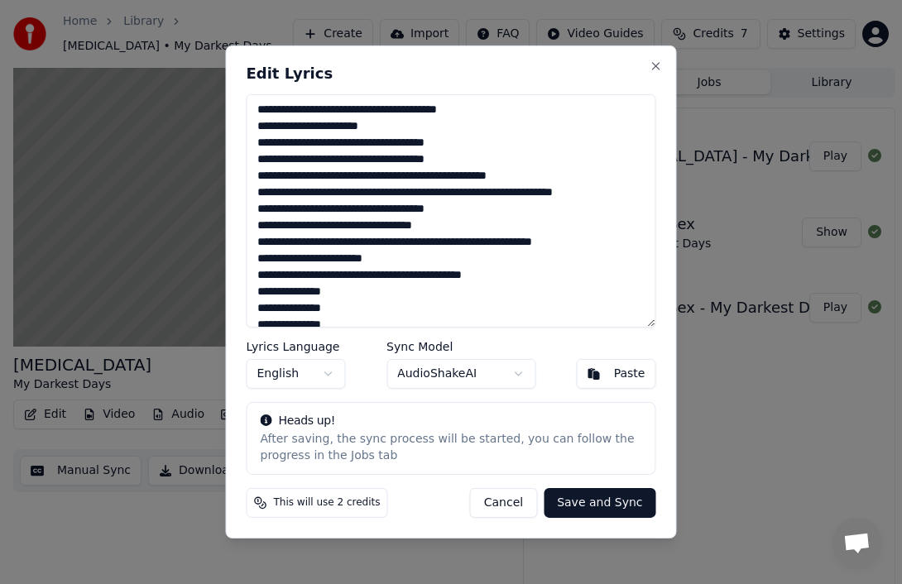
click at [261, 175] on textarea at bounding box center [452, 210] width 410 height 233
click at [263, 207] on textarea at bounding box center [452, 210] width 410 height 233
click at [353, 209] on textarea at bounding box center [452, 210] width 410 height 233
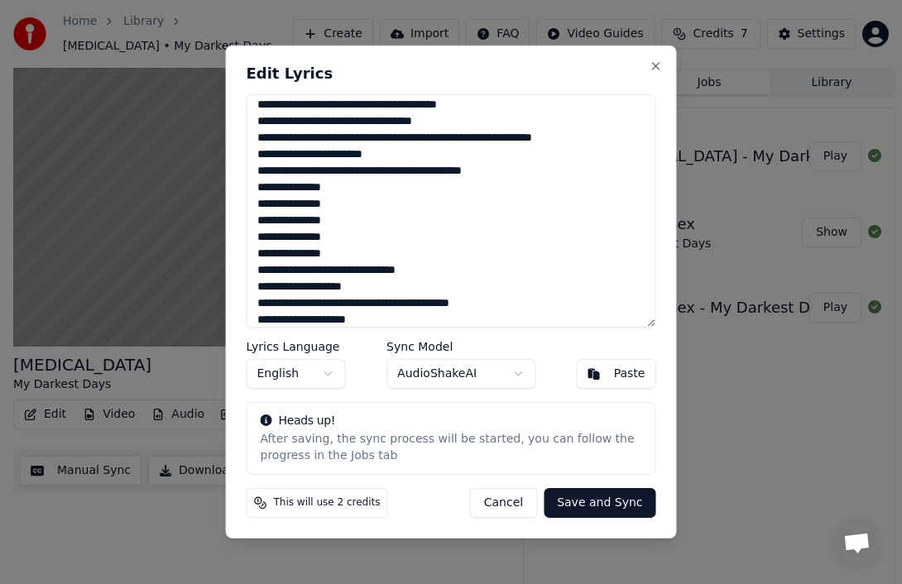
scroll to position [113, 0]
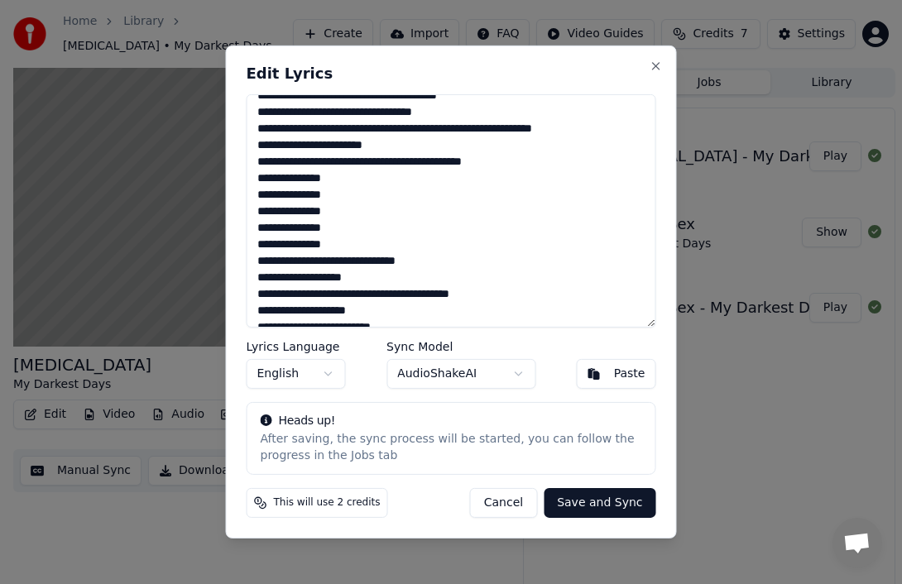
drag, startPoint x: 516, startPoint y: 158, endPoint x: 371, endPoint y: 158, distance: 144.8
click at [371, 158] on textarea at bounding box center [452, 210] width 410 height 233
paste textarea "**********"
type textarea "**********"
click at [492, 299] on textarea at bounding box center [452, 210] width 410 height 233
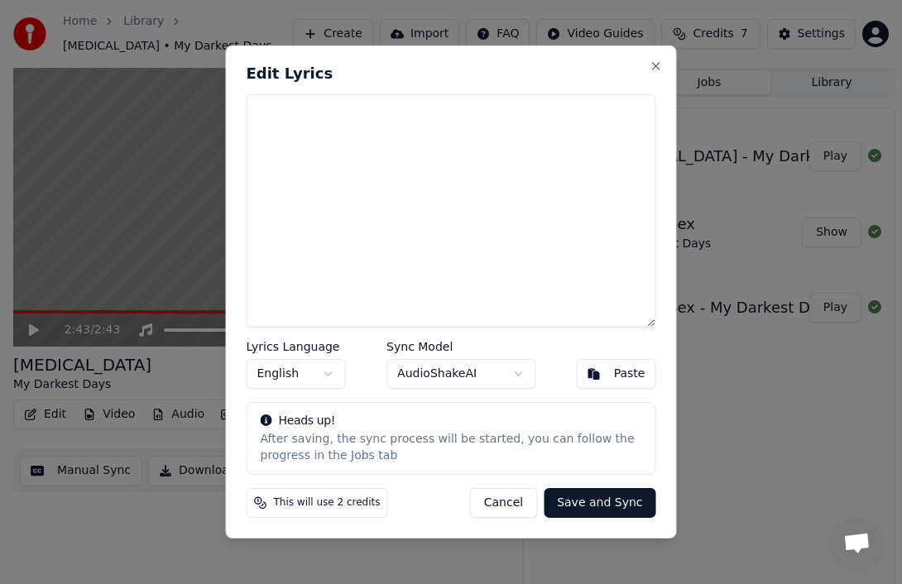
scroll to position [0, 0]
paste textarea "**********"
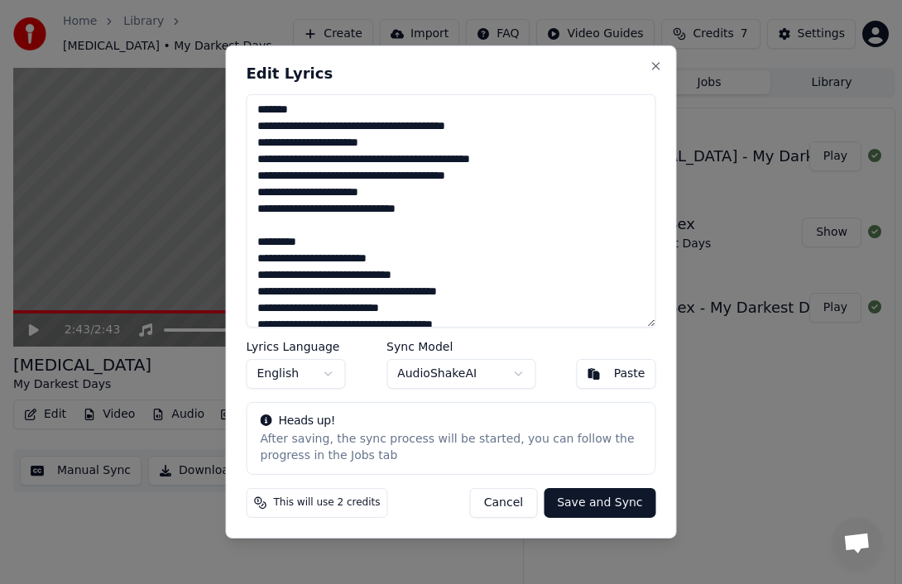
scroll to position [1080, 0]
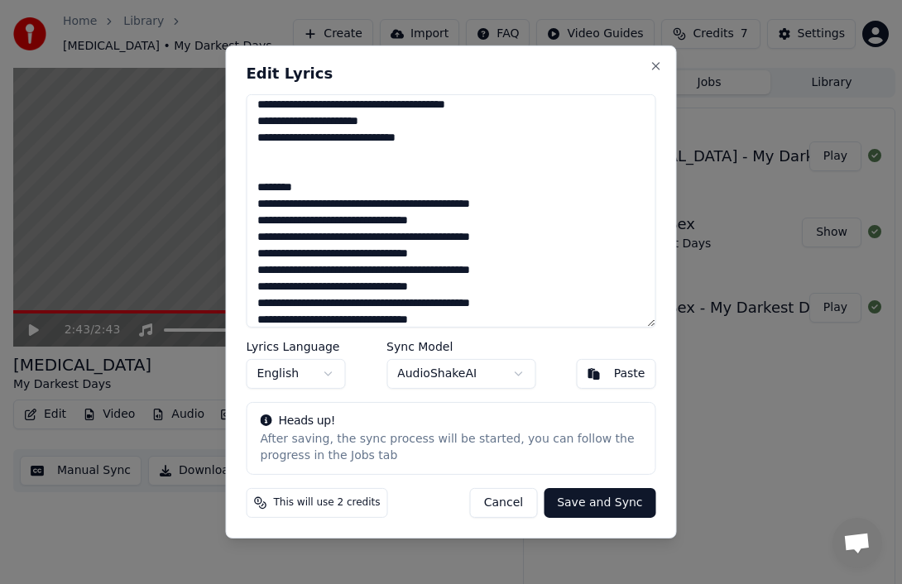
drag, startPoint x: 320, startPoint y: 186, endPoint x: 229, endPoint y: 186, distance: 91.0
click at [229, 186] on div "Edit Lyrics Lyrics Language English Sync Model AudioShakeAI Paste Heads up! Aft…" at bounding box center [451, 292] width 451 height 493
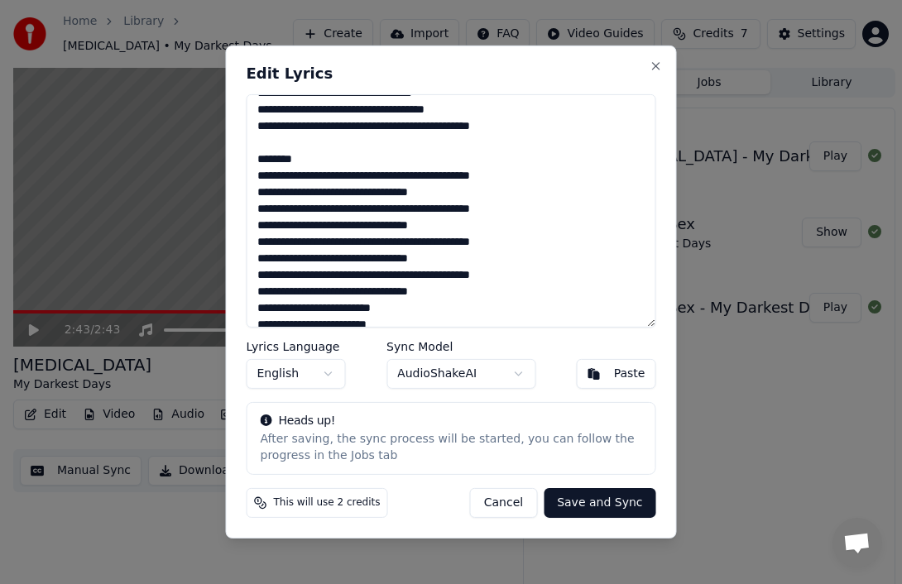
scroll to position [0, 0]
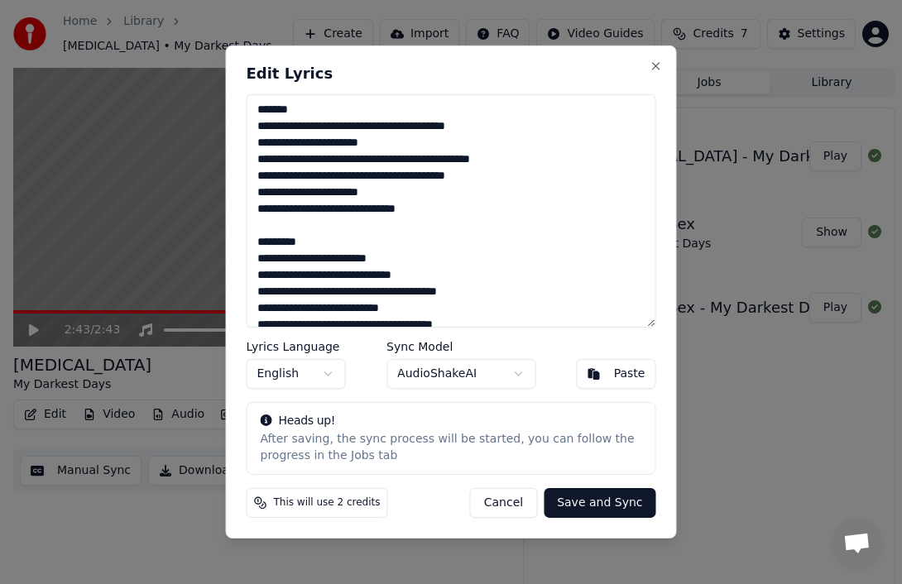
drag, startPoint x: 307, startPoint y: 241, endPoint x: 176, endPoint y: 237, distance: 130.8
click at [176, 237] on body "Home Library Stutter • My Darkest Days Create Import FAQ Video Guides Credits 7…" at bounding box center [451, 292] width 902 height 584
click at [304, 251] on textarea at bounding box center [452, 210] width 410 height 233
drag, startPoint x: 325, startPoint y: 247, endPoint x: 227, endPoint y: 247, distance: 98.4
click at [227, 247] on div "Edit Lyrics Lyrics Language English Sync Model AudioShakeAI Paste Heads up! Aft…" at bounding box center [451, 292] width 451 height 493
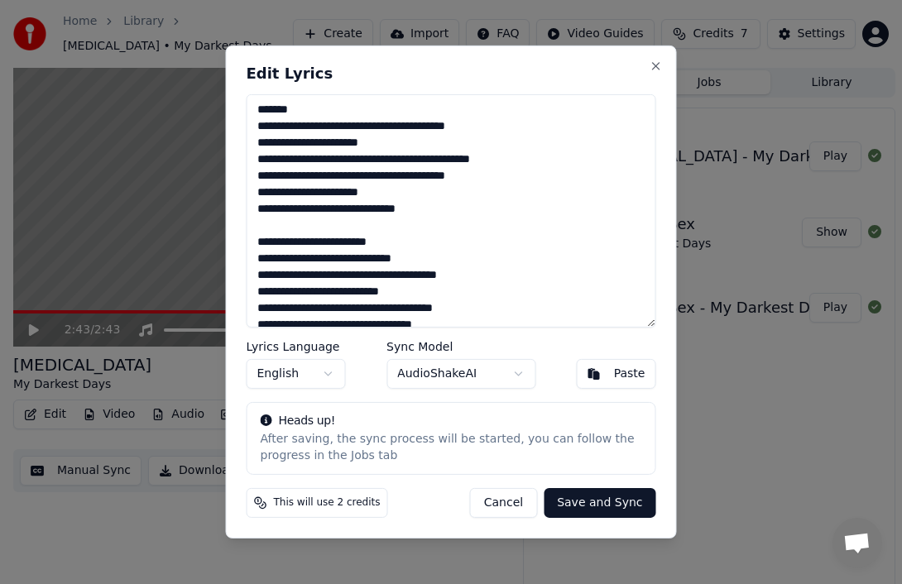
drag, startPoint x: 319, startPoint y: 108, endPoint x: 196, endPoint y: 108, distance: 122.4
click at [196, 108] on body "Home Library Stutter • My Darkest Days Create Import FAQ Video Guides Credits 7…" at bounding box center [451, 292] width 902 height 584
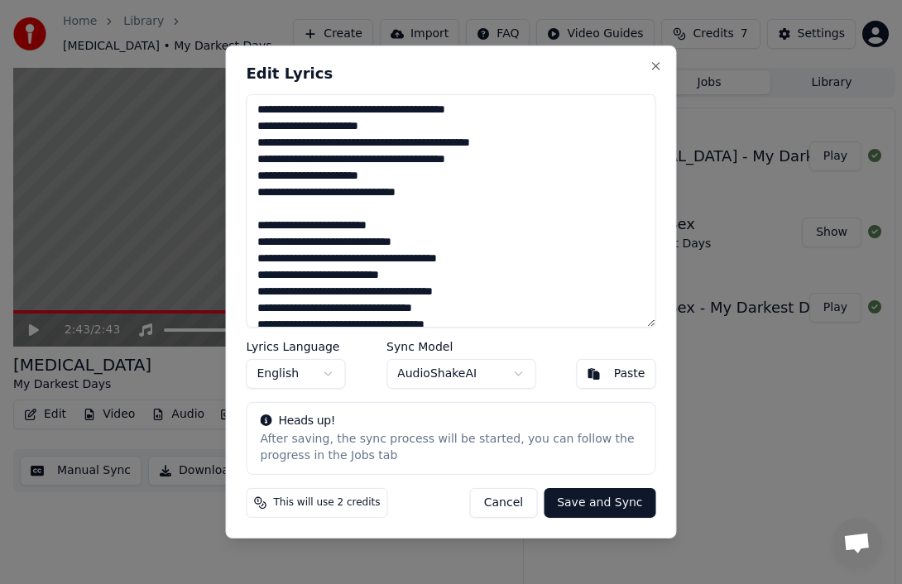
click at [283, 209] on textarea at bounding box center [452, 210] width 410 height 233
click at [362, 187] on textarea at bounding box center [452, 210] width 410 height 233
click at [370, 189] on textarea at bounding box center [452, 210] width 410 height 233
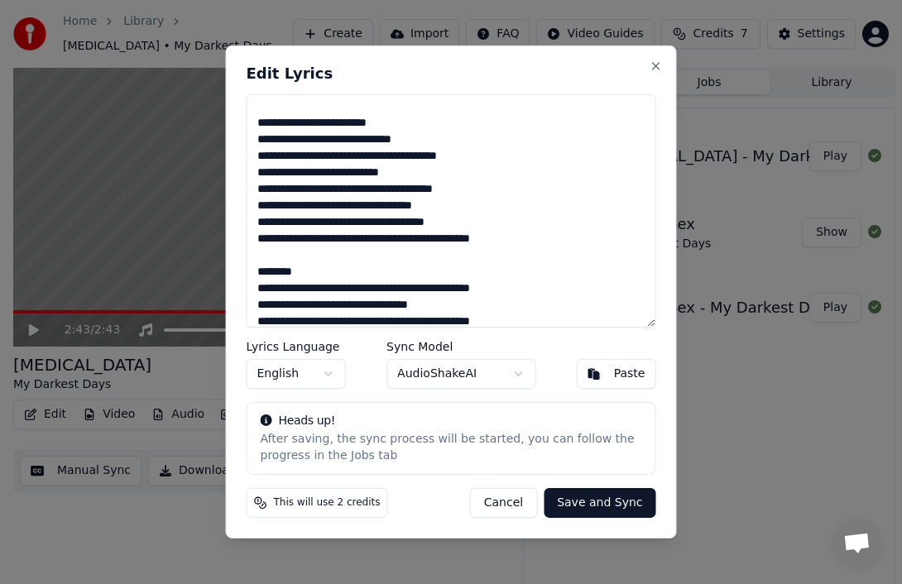
scroll to position [109, 0]
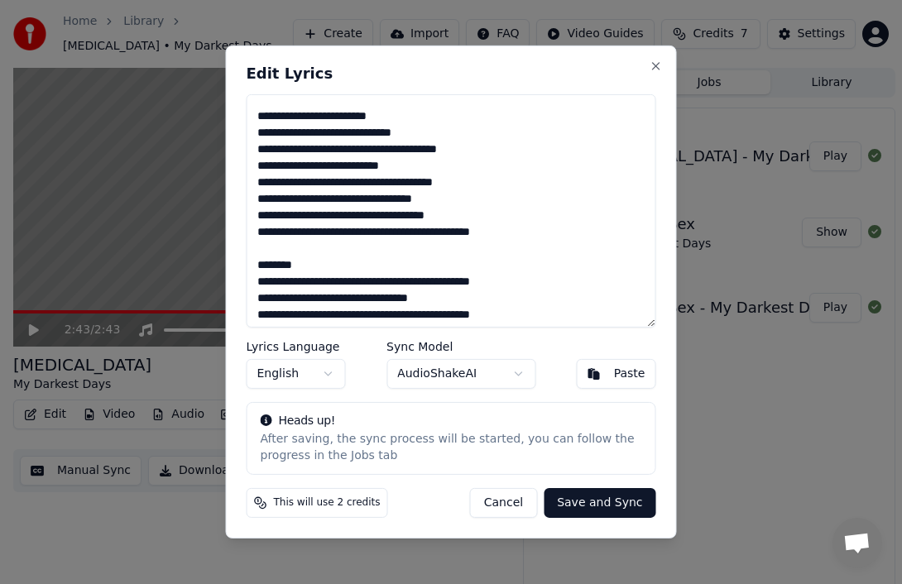
drag, startPoint x: 309, startPoint y: 266, endPoint x: 245, endPoint y: 266, distance: 64.5
click at [245, 266] on div "Edit Lyrics Lyrics Language English Sync Model AudioShakeAI Paste Heads up! Aft…" at bounding box center [451, 292] width 451 height 493
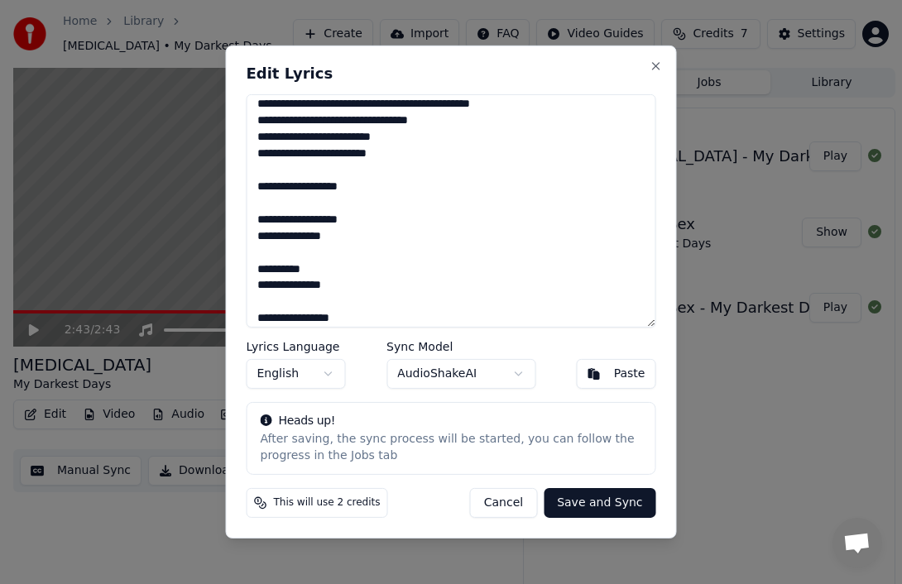
scroll to position [371, 0]
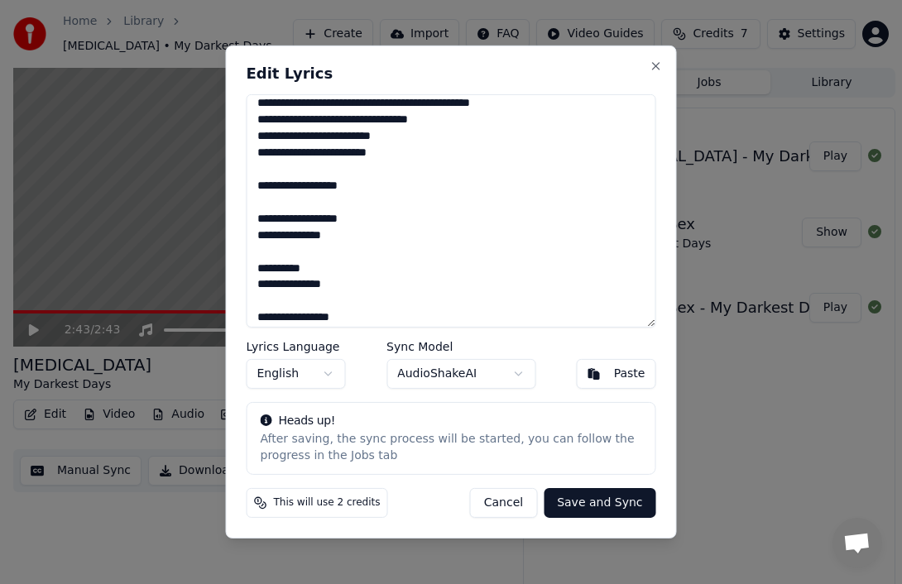
drag, startPoint x: 379, startPoint y: 186, endPoint x: 246, endPoint y: 186, distance: 133.2
click at [247, 186] on textarea at bounding box center [452, 210] width 410 height 233
click at [413, 218] on textarea at bounding box center [452, 210] width 410 height 233
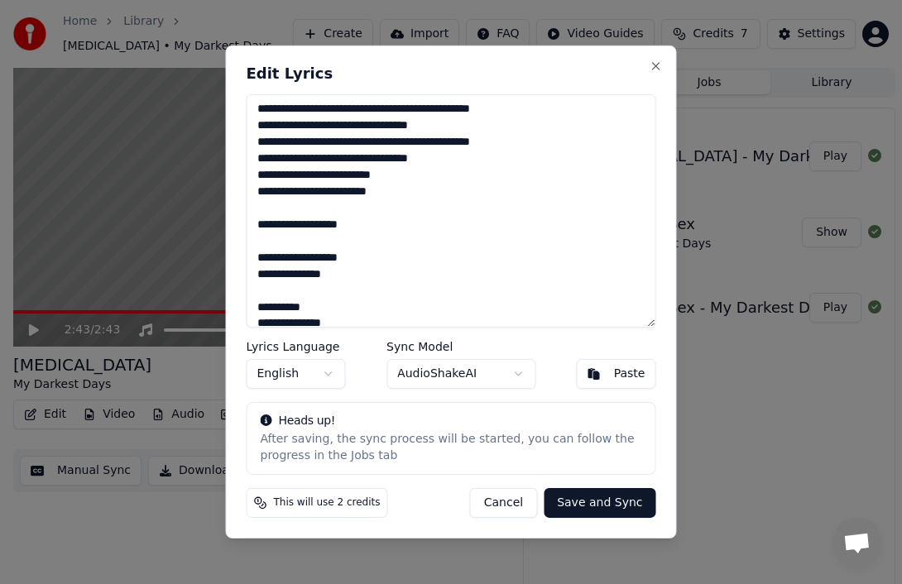
scroll to position [305, 0]
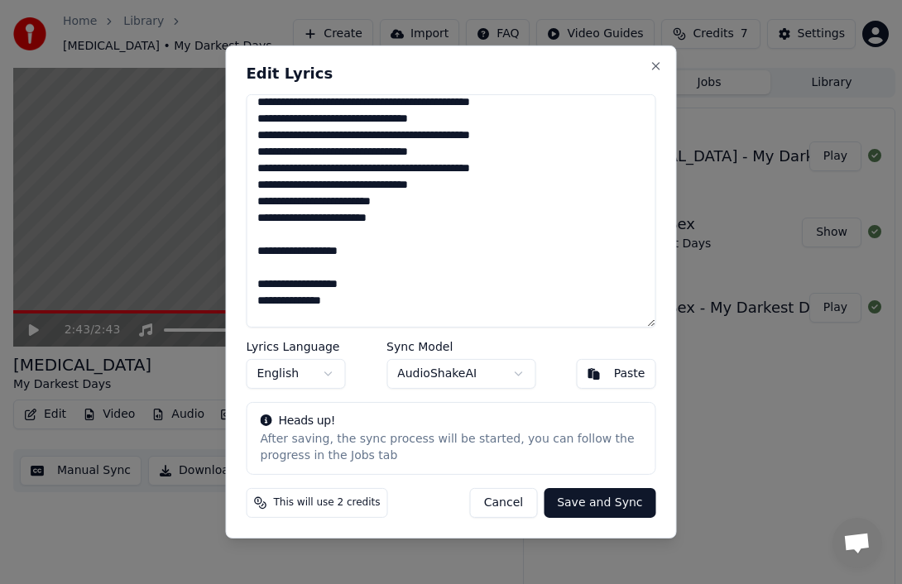
drag, startPoint x: 413, startPoint y: 221, endPoint x: 256, endPoint y: 199, distance: 158.7
click at [256, 199] on textarea at bounding box center [452, 210] width 410 height 233
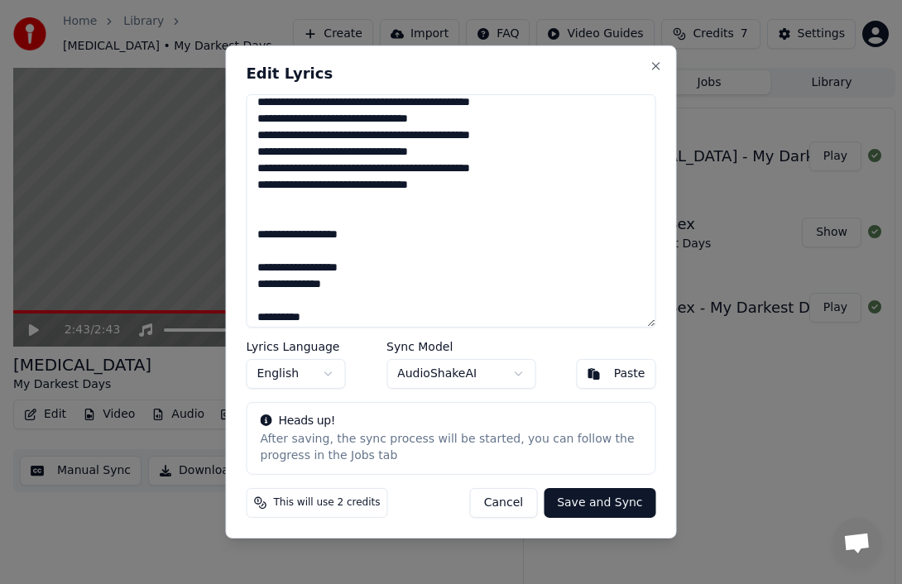
drag, startPoint x: 367, startPoint y: 291, endPoint x: 261, endPoint y: 208, distance: 135.0
click at [261, 208] on textarea at bounding box center [452, 210] width 410 height 233
drag, startPoint x: 352, startPoint y: 296, endPoint x: 265, endPoint y: 203, distance: 127.6
click at [265, 203] on textarea at bounding box center [452, 210] width 410 height 233
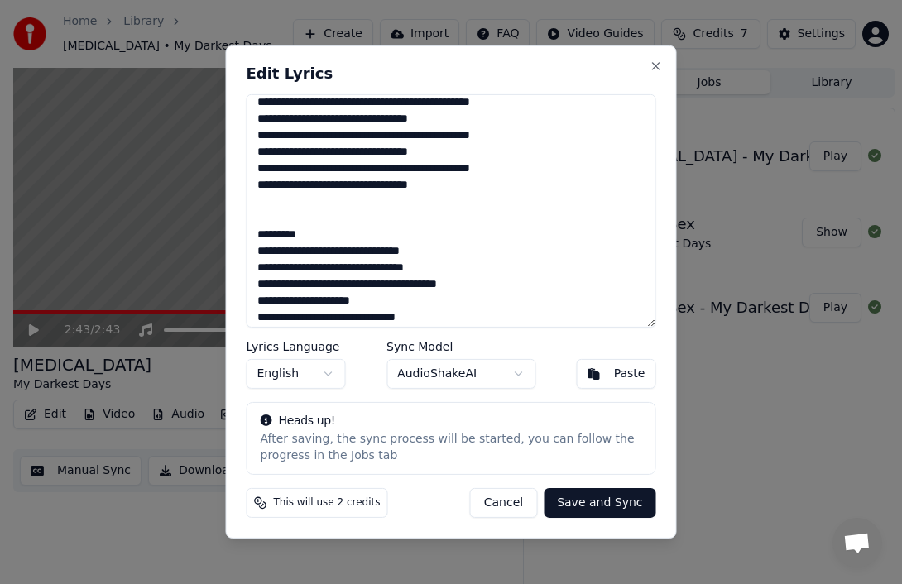
drag, startPoint x: 328, startPoint y: 230, endPoint x: 195, endPoint y: 225, distance: 133.3
click at [195, 225] on body "Home Library Stutter • My Darkest Days Create Import FAQ Video Guides Credits 7…" at bounding box center [451, 292] width 902 height 584
click at [313, 233] on textarea at bounding box center [452, 210] width 410 height 233
drag, startPoint x: 312, startPoint y: 233, endPoint x: 233, endPoint y: 233, distance: 78.6
click at [233, 233] on div "Edit Lyrics Lyrics Language English Sync Model AudioShakeAI Paste Heads up! Aft…" at bounding box center [451, 292] width 451 height 493
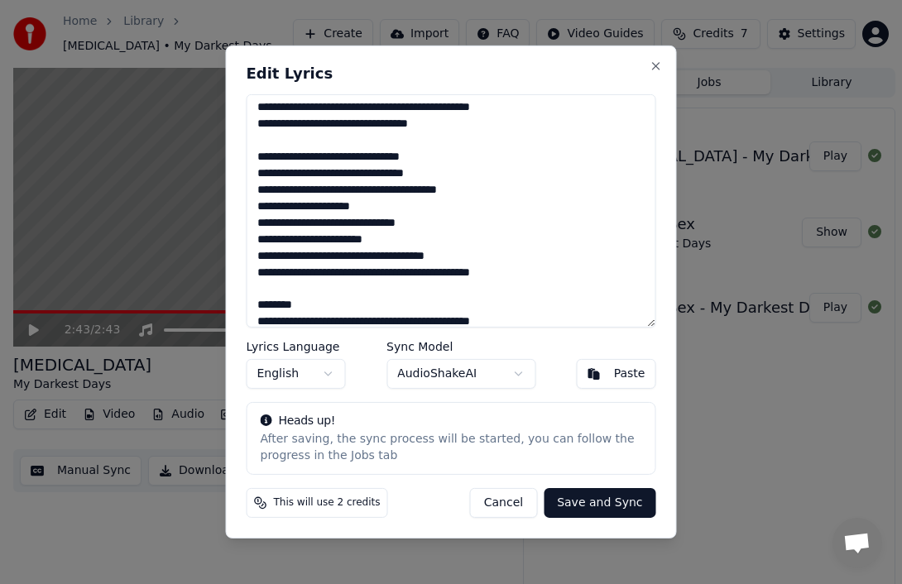
scroll to position [368, 0]
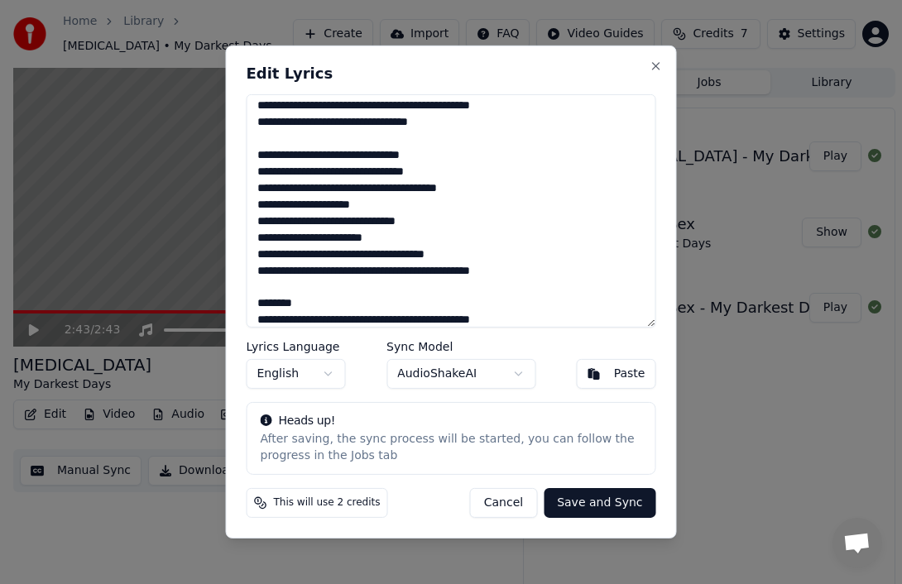
drag, startPoint x: 328, startPoint y: 307, endPoint x: 247, endPoint y: 307, distance: 81.1
click at [247, 307] on textarea at bounding box center [452, 210] width 410 height 233
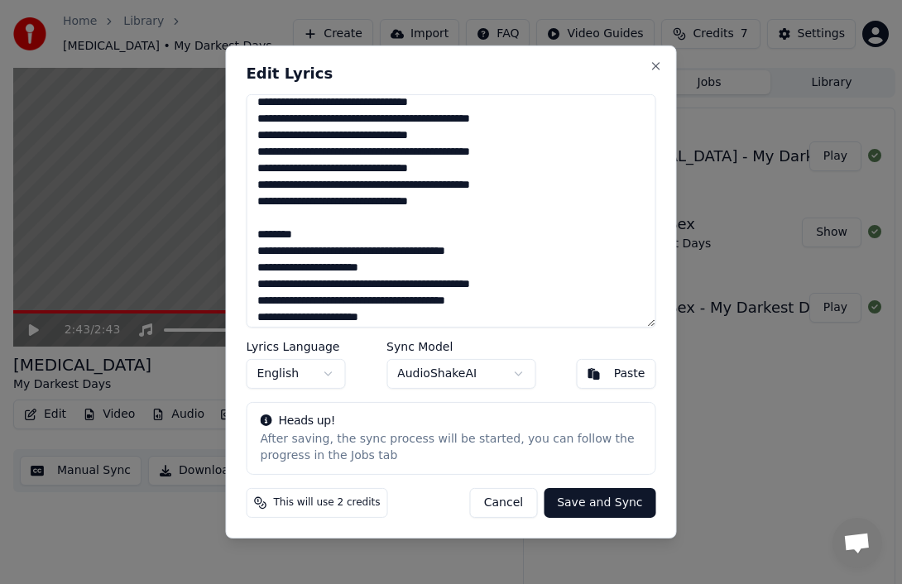
scroll to position [601, 0]
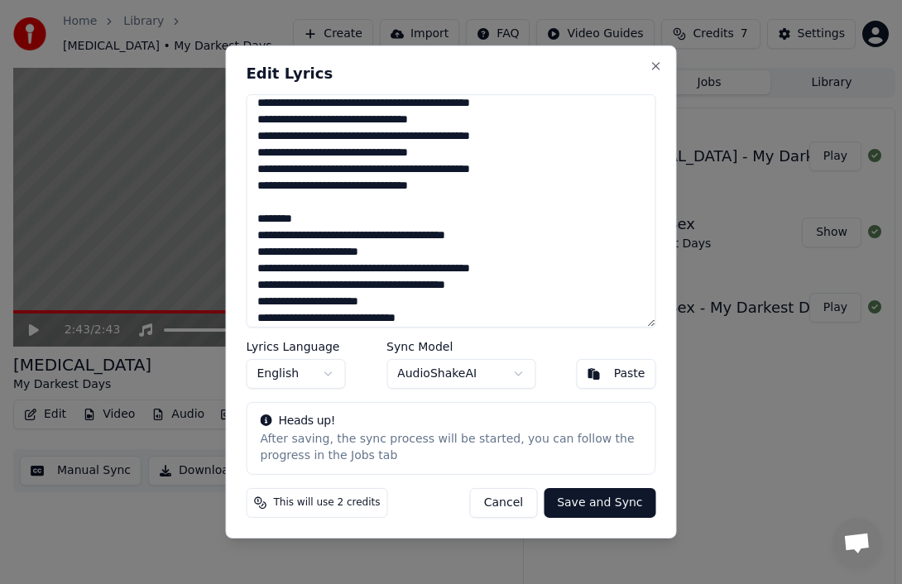
drag, startPoint x: 320, startPoint y: 226, endPoint x: 225, endPoint y: 225, distance: 95.1
click at [226, 225] on div "Edit Lyrics Lyrics Language English Sync Model AudioShakeAI Paste Heads up! Aft…" at bounding box center [451, 292] width 451 height 493
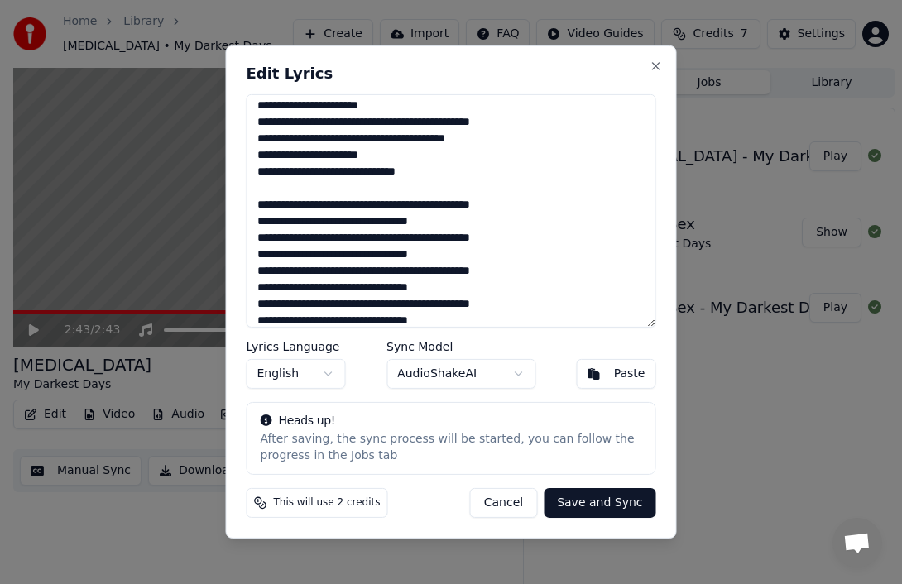
scroll to position [740, 0]
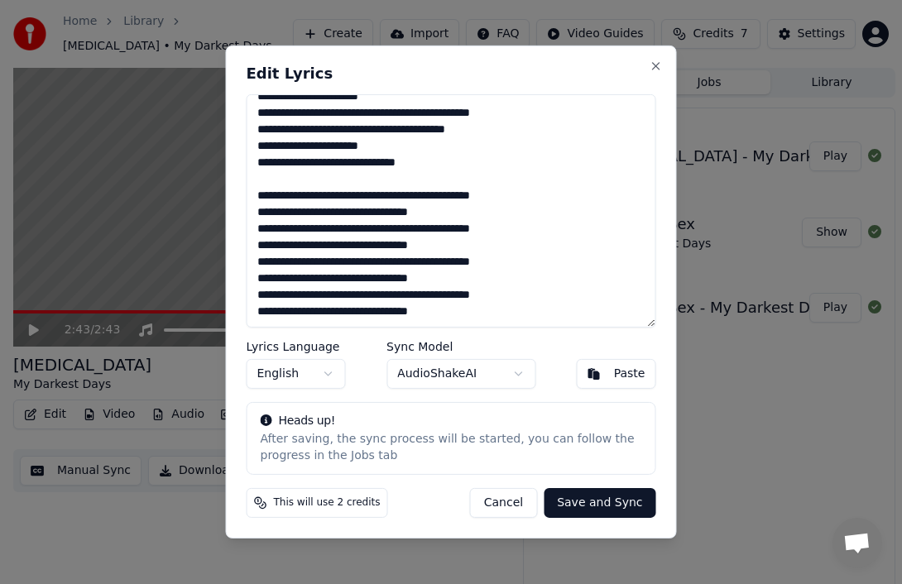
type textarea "**********"
click at [607, 505] on button "Save and Sync" at bounding box center [600, 503] width 112 height 30
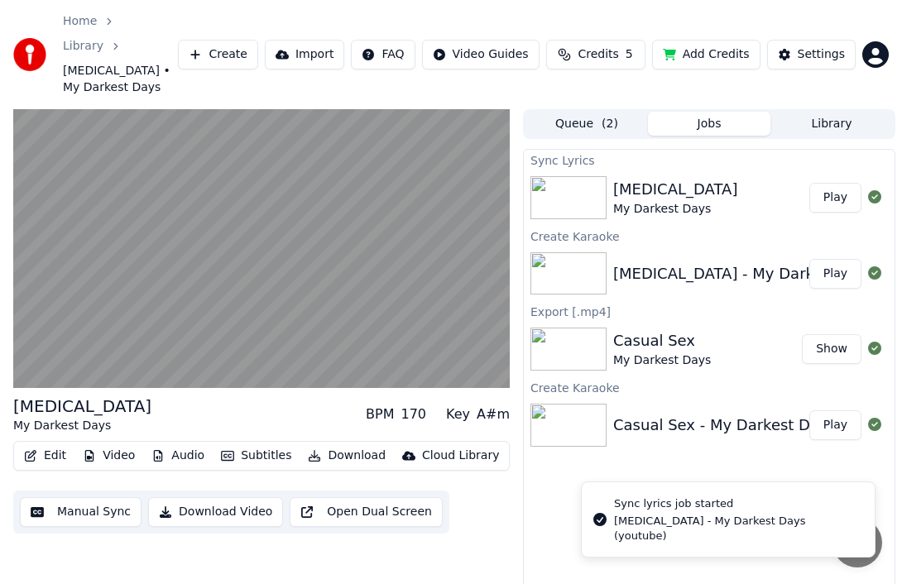
click at [837, 183] on button "Play" at bounding box center [835, 198] width 52 height 30
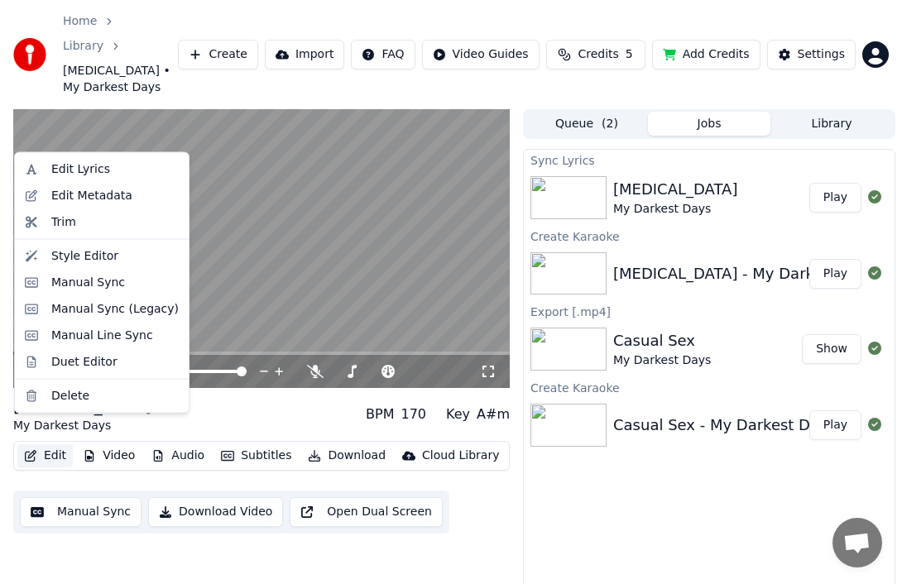
click at [50, 444] on button "Edit" at bounding box center [44, 455] width 55 height 23
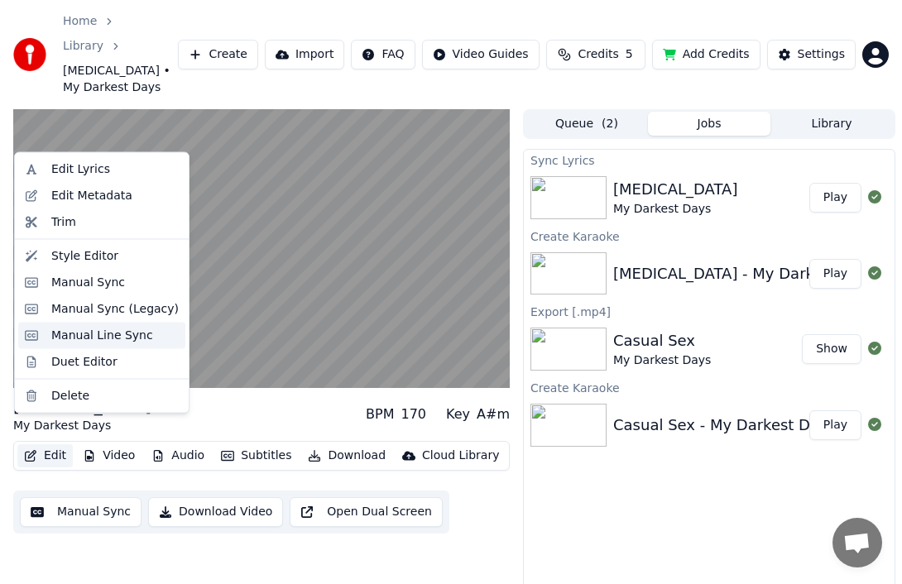
click at [110, 338] on div "Manual Line Sync" at bounding box center [102, 335] width 102 height 17
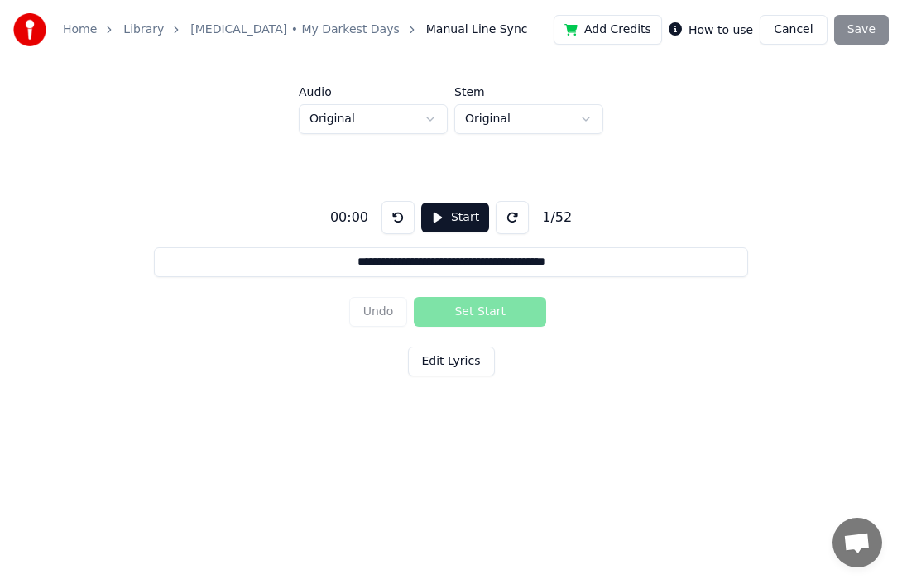
click at [389, 313] on div "Undo Set Start" at bounding box center [451, 311] width 204 height 43
click at [454, 222] on button "Start" at bounding box center [455, 218] width 68 height 30
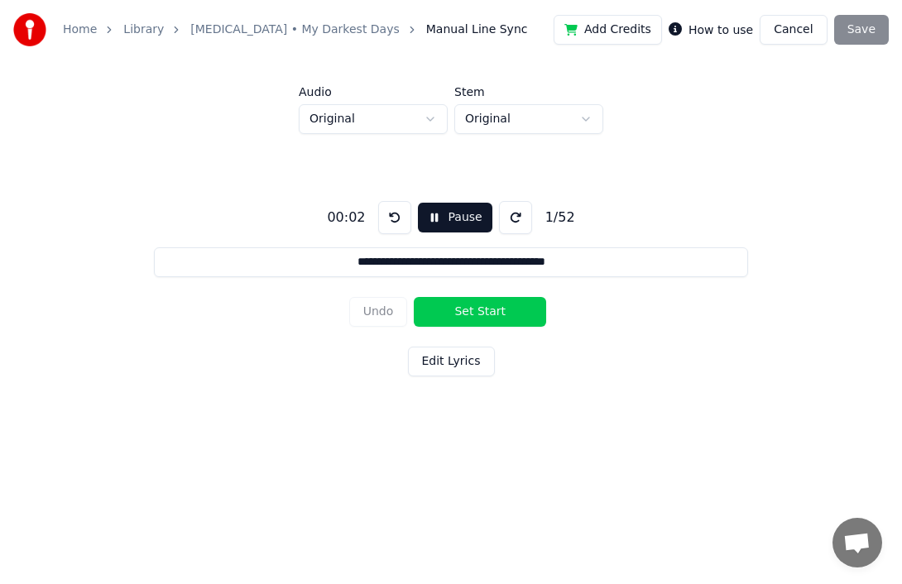
click at [454, 222] on button "Pause" at bounding box center [455, 218] width 74 height 30
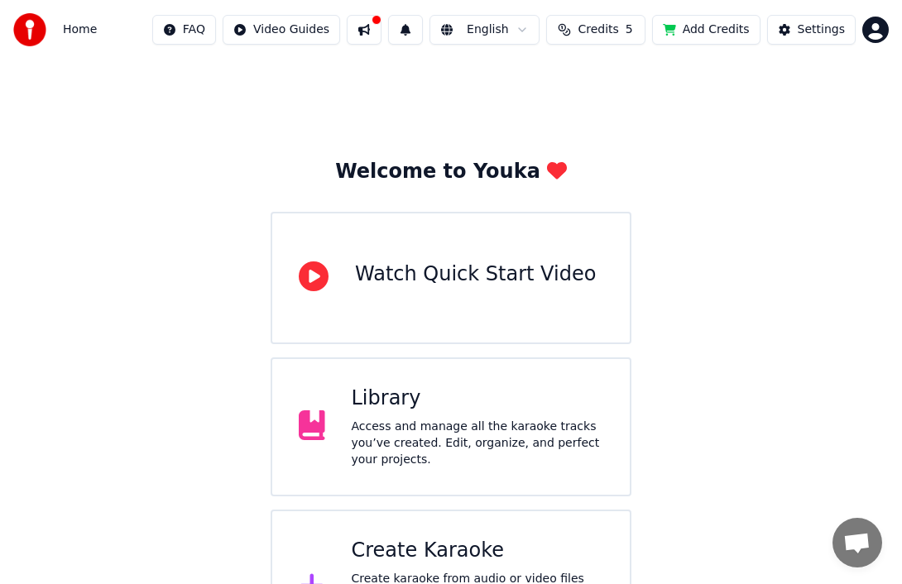
click at [378, 31] on button at bounding box center [364, 30] width 35 height 30
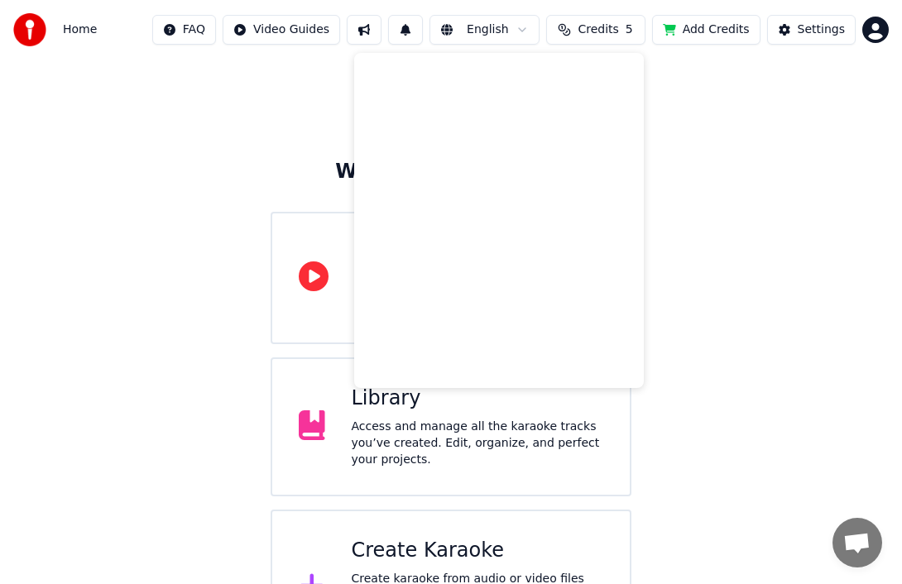
click at [242, 143] on div "Welcome to Youka Watch Quick Start Video Library Access and manage all the kara…" at bounding box center [451, 363] width 902 height 606
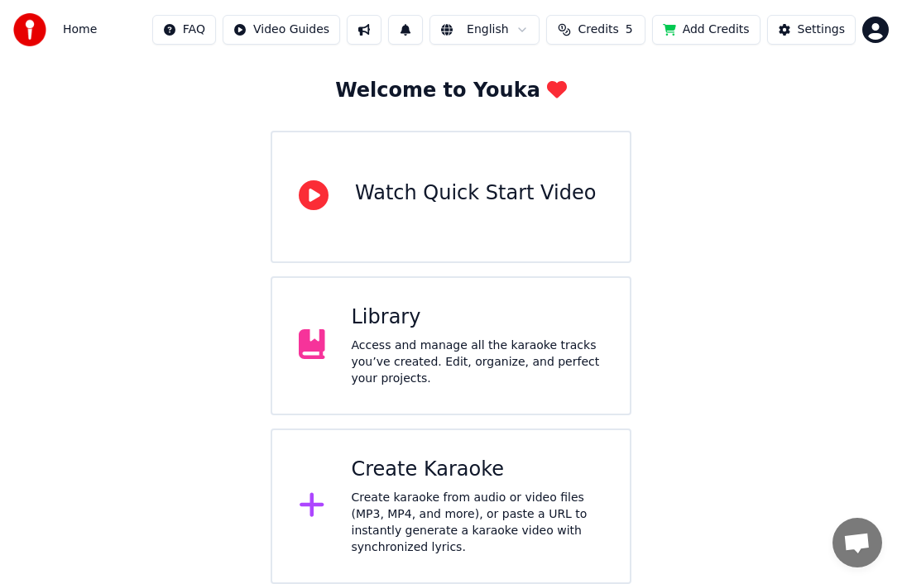
click at [430, 323] on div "Library" at bounding box center [478, 317] width 252 height 26
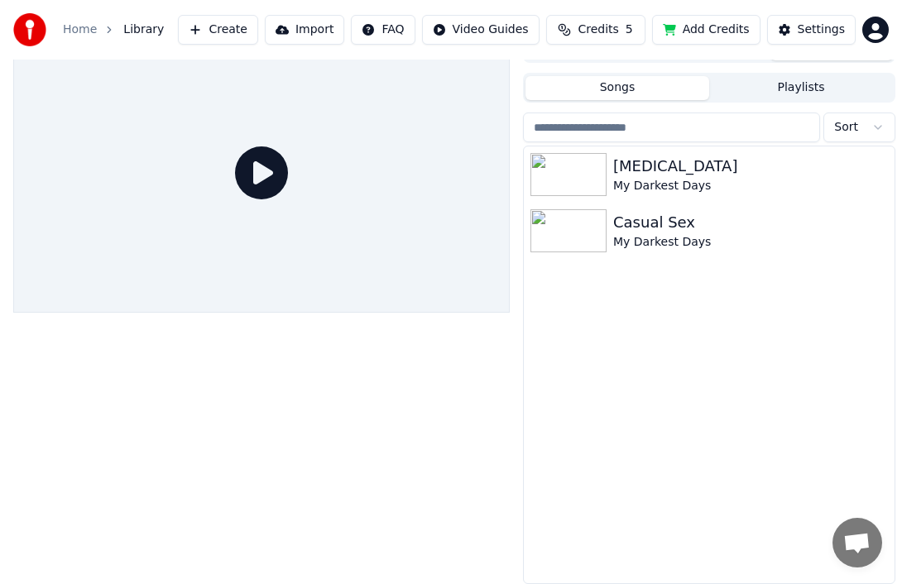
scroll to position [26, 0]
click at [685, 183] on div "My Darkest Days" at bounding box center [742, 187] width 258 height 17
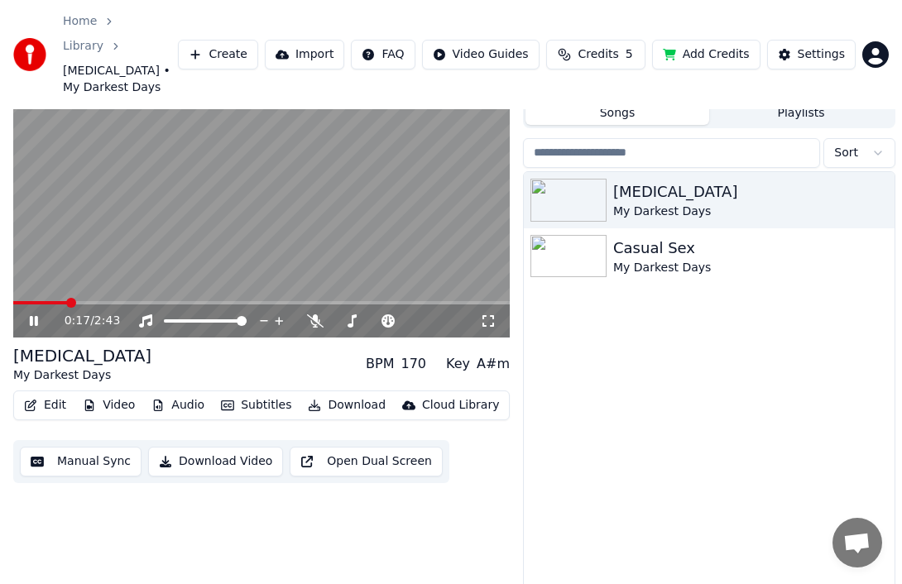
click at [43, 394] on button "Edit" at bounding box center [44, 405] width 55 height 23
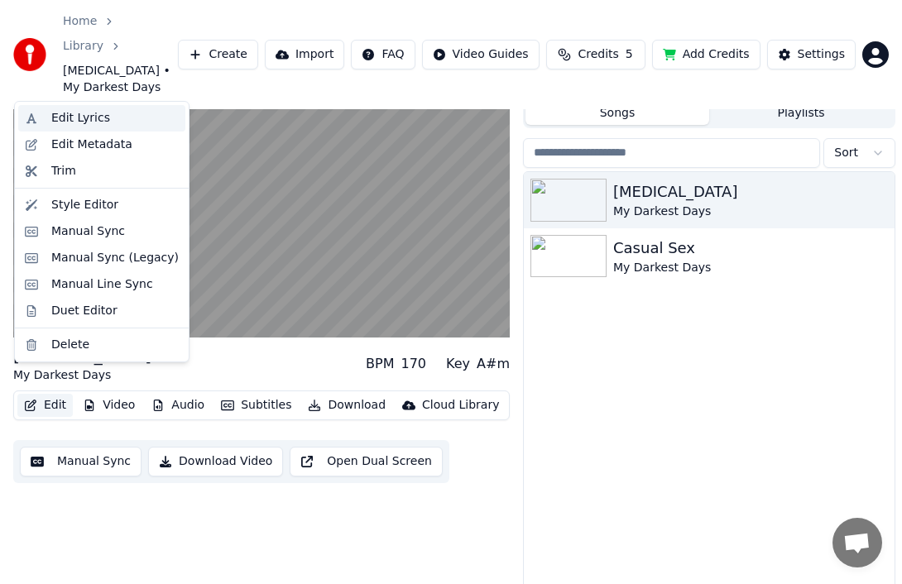
click at [113, 118] on div "Edit Lyrics" at bounding box center [114, 118] width 127 height 17
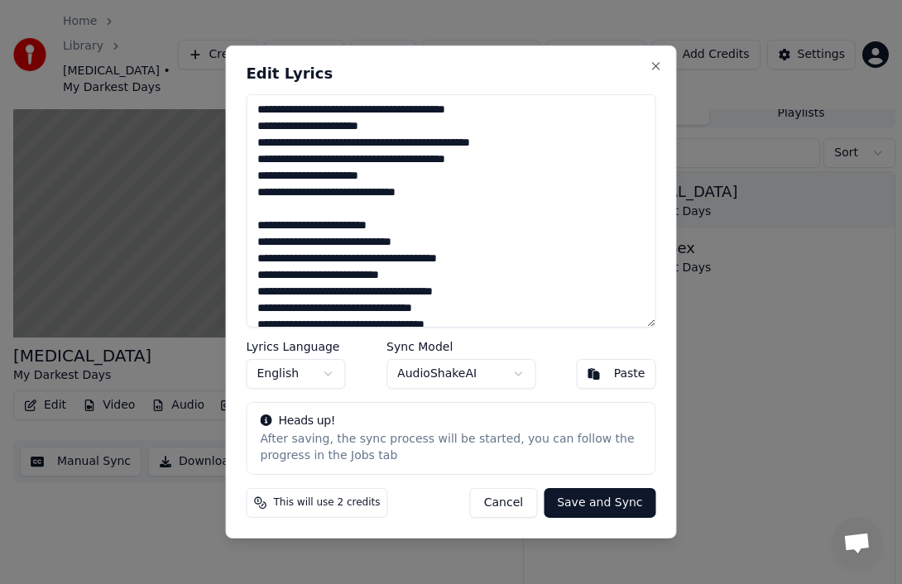
click at [458, 378] on body "Home Library Stutter • My Darkest Days Create Import FAQ Video Guides Credits 5…" at bounding box center [451, 242] width 902 height 584
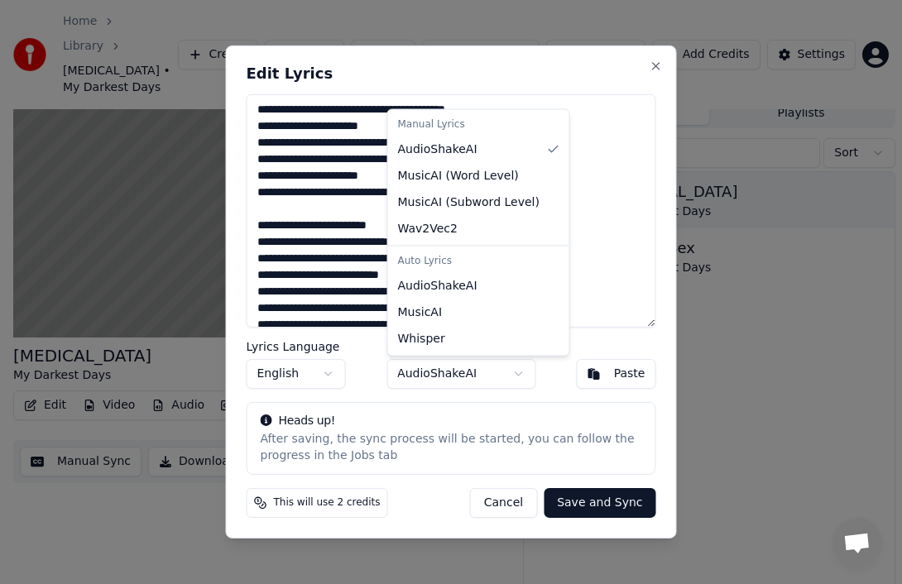
click at [458, 378] on body "Home Library Stutter • My Darkest Days Create Import FAQ Video Guides Credits 5…" at bounding box center [451, 242] width 902 height 584
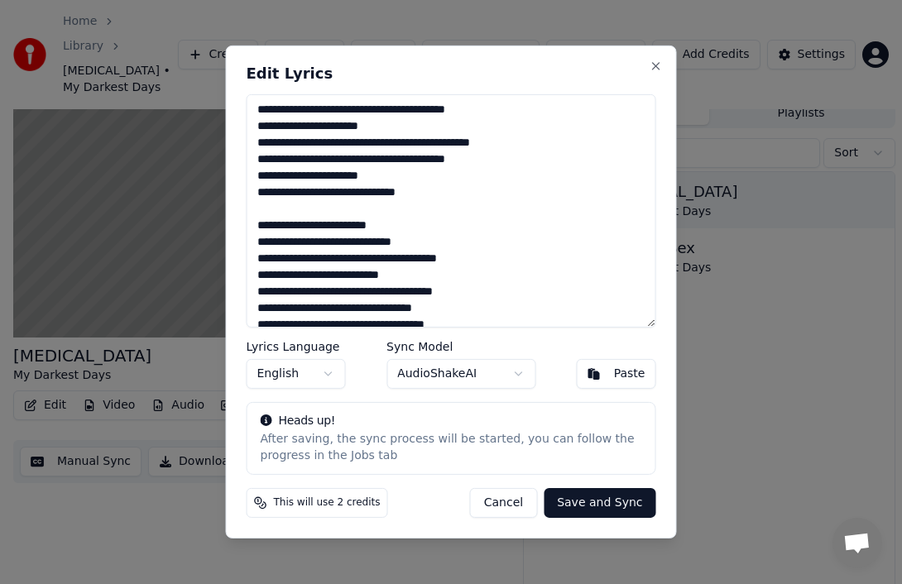
drag, startPoint x: 434, startPoint y: 191, endPoint x: 410, endPoint y: 191, distance: 23.2
click at [410, 191] on textarea at bounding box center [452, 210] width 410 height 233
type textarea "**********"
click at [615, 505] on button "Save and Sync" at bounding box center [600, 503] width 112 height 30
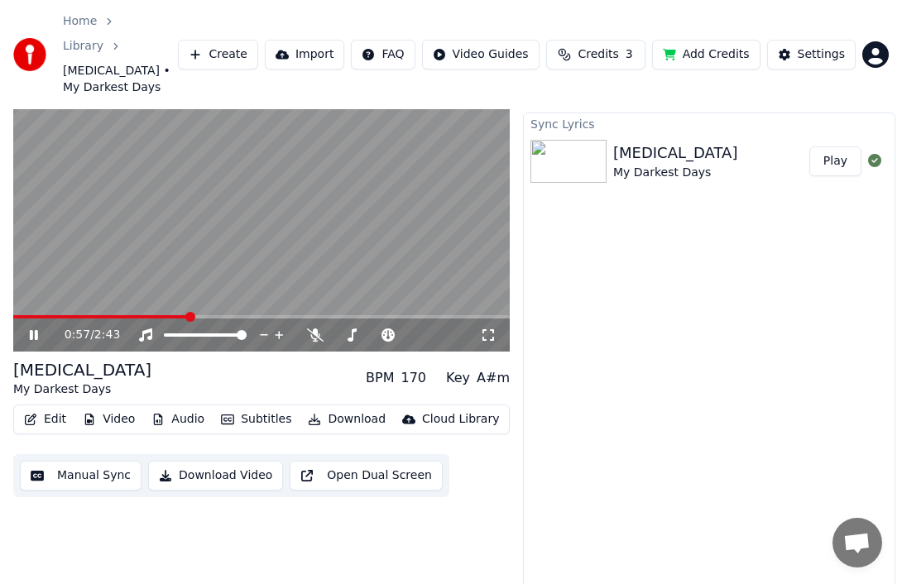
click at [290, 211] on video at bounding box center [261, 213] width 496 height 280
click at [202, 461] on button "Download Video" at bounding box center [215, 476] width 135 height 30
click at [220, 40] on button "Create" at bounding box center [218, 55] width 80 height 30
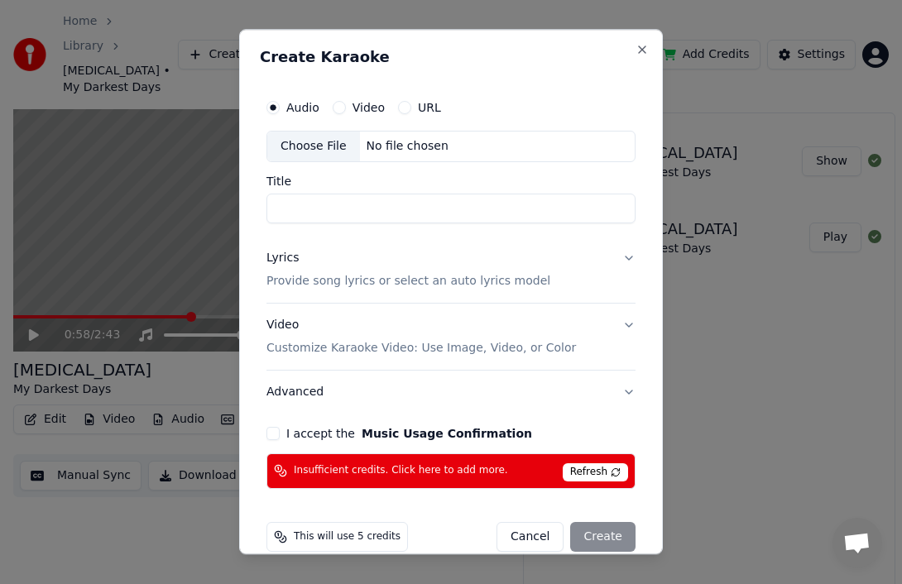
click at [332, 204] on input "Title" at bounding box center [450, 209] width 369 height 30
click at [616, 467] on span "Refresh" at bounding box center [595, 472] width 65 height 18
click at [604, 470] on span "Refresh" at bounding box center [595, 472] width 65 height 18
click at [455, 468] on span "Insufficient credits. Click here to add more." at bounding box center [401, 471] width 214 height 13
click at [638, 46] on button "Close" at bounding box center [641, 49] width 13 height 13
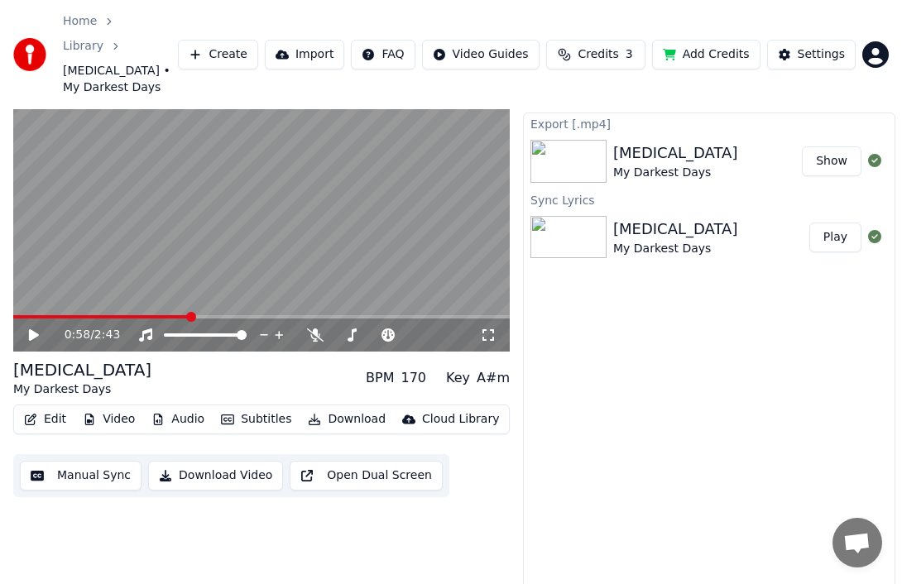
click at [867, 41] on html "Home Library Stutter • My Darkest Days Create Import FAQ Video Guides Credits 3…" at bounding box center [451, 256] width 902 height 584
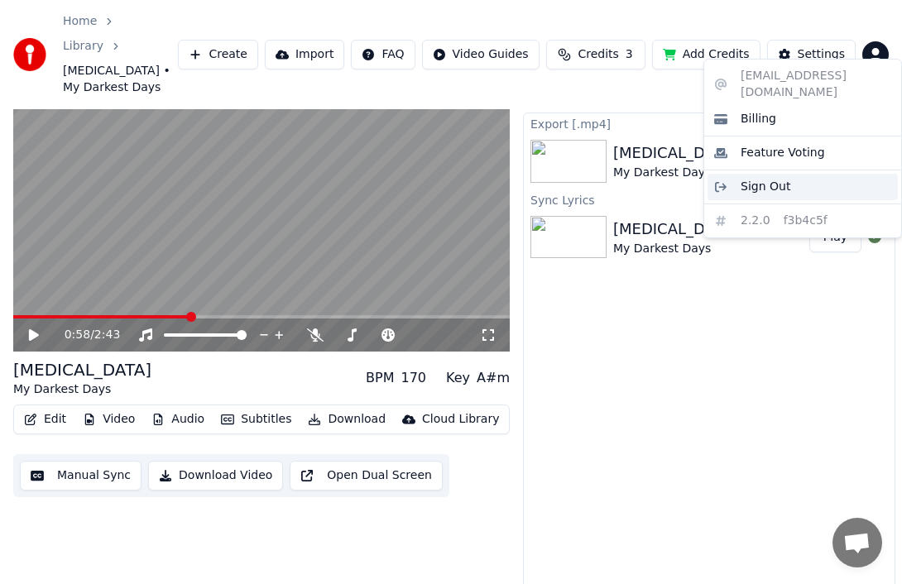
click at [772, 179] on span "Sign Out" at bounding box center [765, 187] width 50 height 17
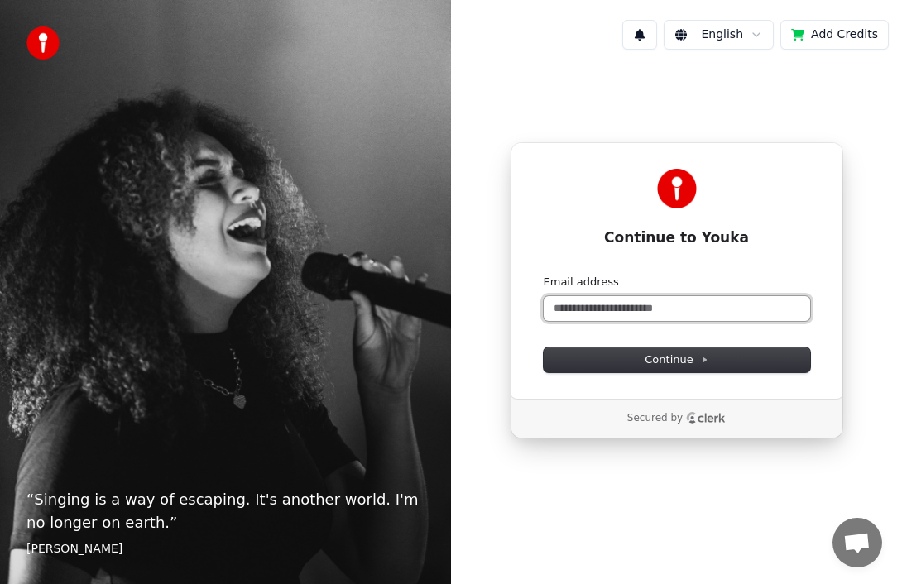
click at [686, 313] on input "Email address" at bounding box center [677, 308] width 266 height 25
type input "**********"
paste input "**********"
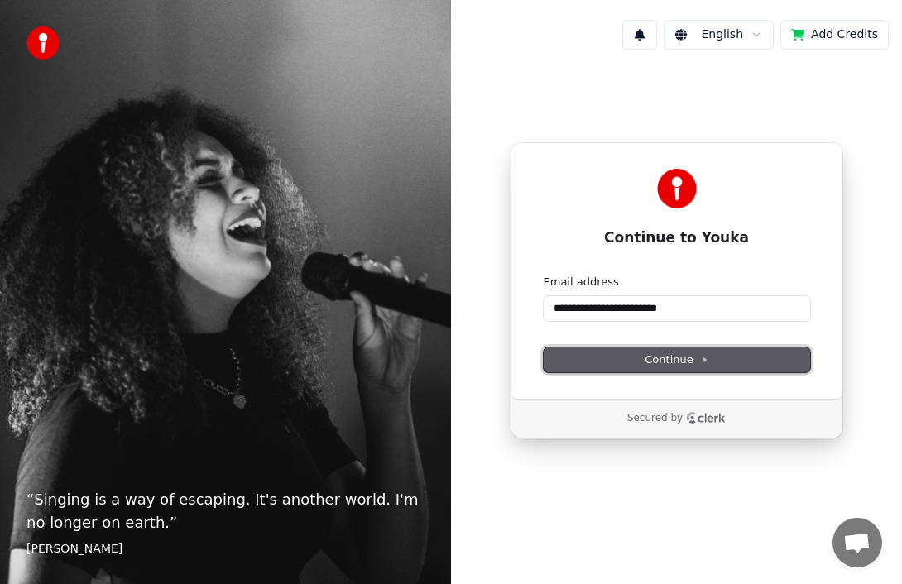
click at [733, 362] on button "Continue" at bounding box center [677, 359] width 266 height 25
type input "**********"
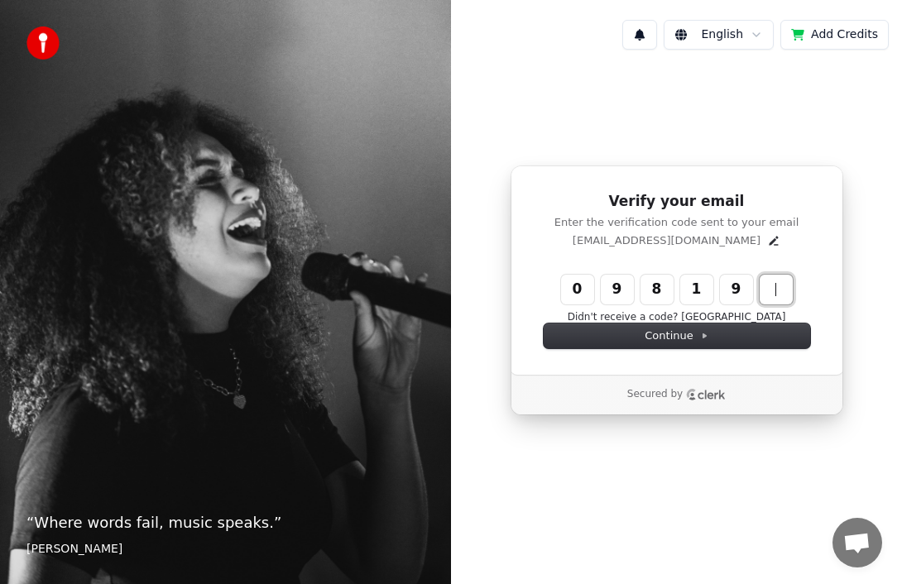
type input "******"
